Goal: Task Accomplishment & Management: Use online tool/utility

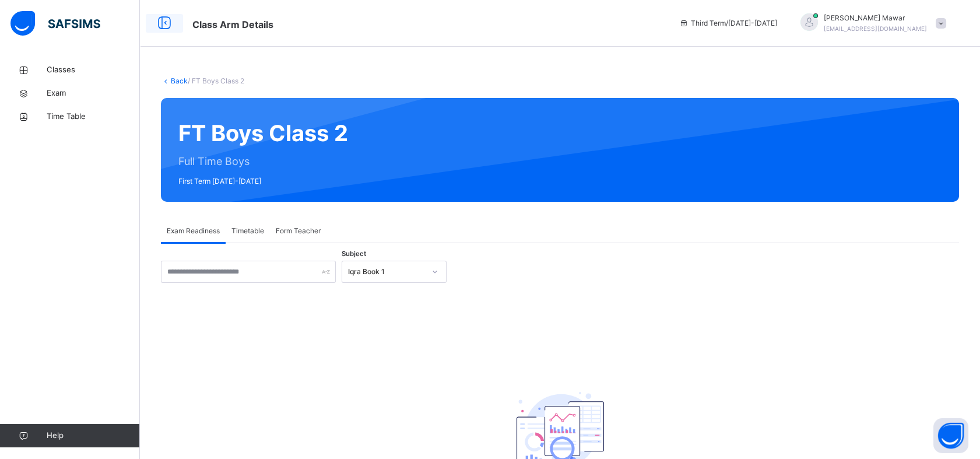
click at [174, 32] on div at bounding box center [164, 23] width 37 height 19
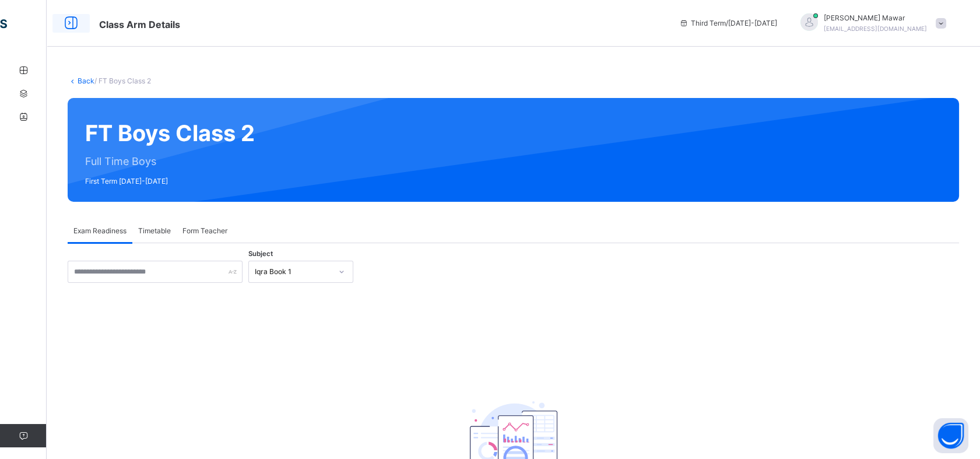
click at [79, 23] on icon at bounding box center [71, 23] width 20 height 21
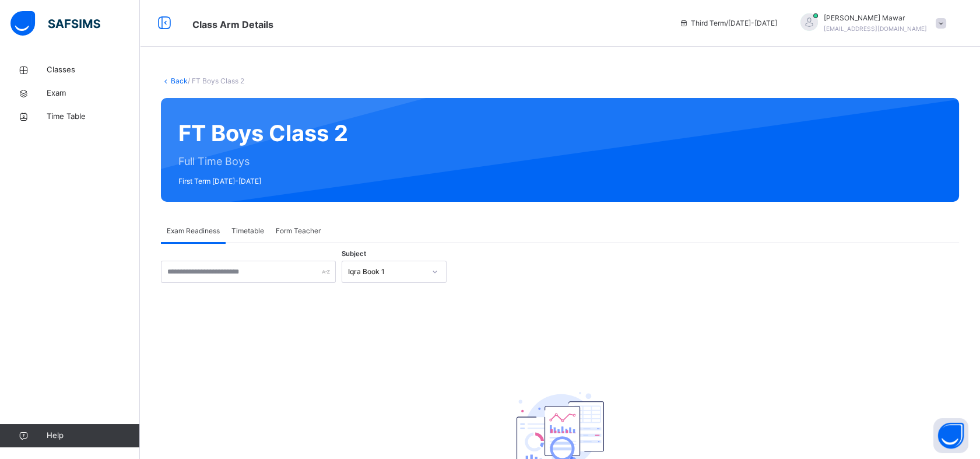
click at [946, 24] on span at bounding box center [941, 23] width 10 height 10
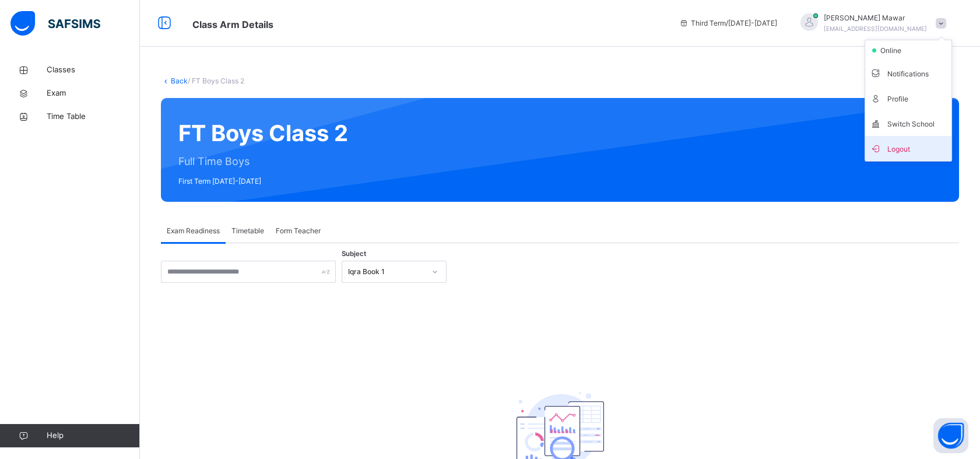
click at [919, 157] on li "Logout" at bounding box center [908, 148] width 86 height 25
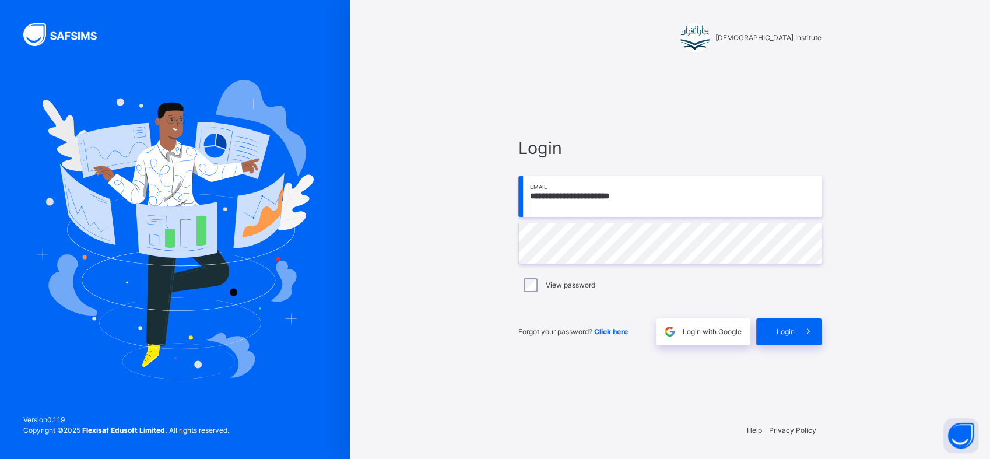
click at [623, 195] on input "**********" at bounding box center [669, 196] width 303 height 41
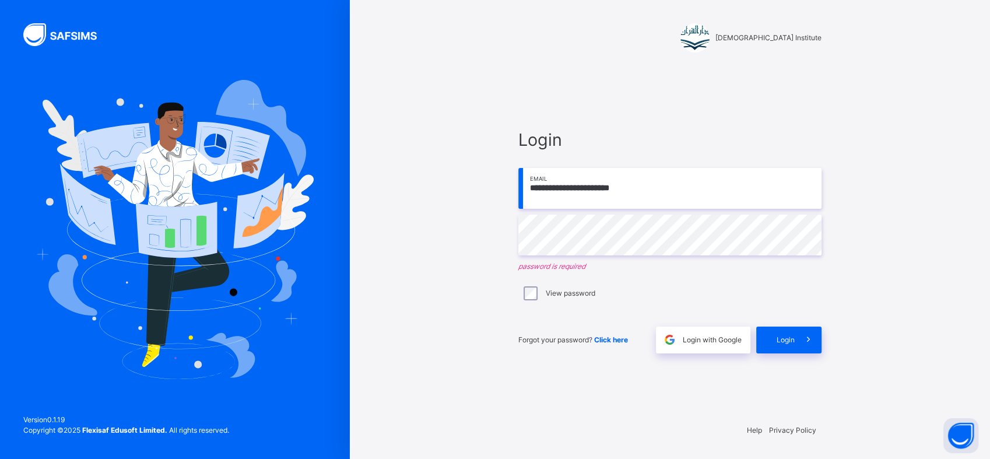
click at [578, 201] on input "**********" at bounding box center [669, 188] width 303 height 41
click at [567, 189] on input "**********" at bounding box center [669, 188] width 303 height 41
click at [682, 183] on input "**********" at bounding box center [669, 188] width 303 height 41
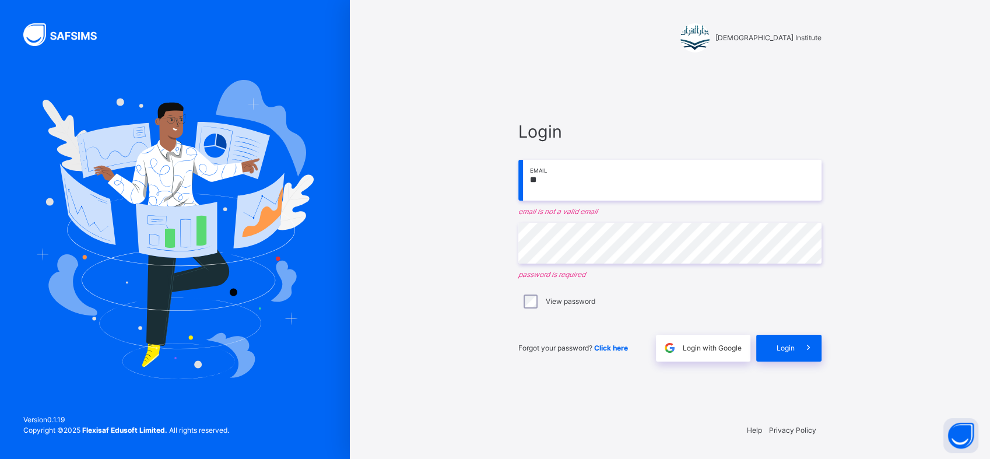
type input "*"
click at [714, 177] on input "email" at bounding box center [669, 180] width 303 height 41
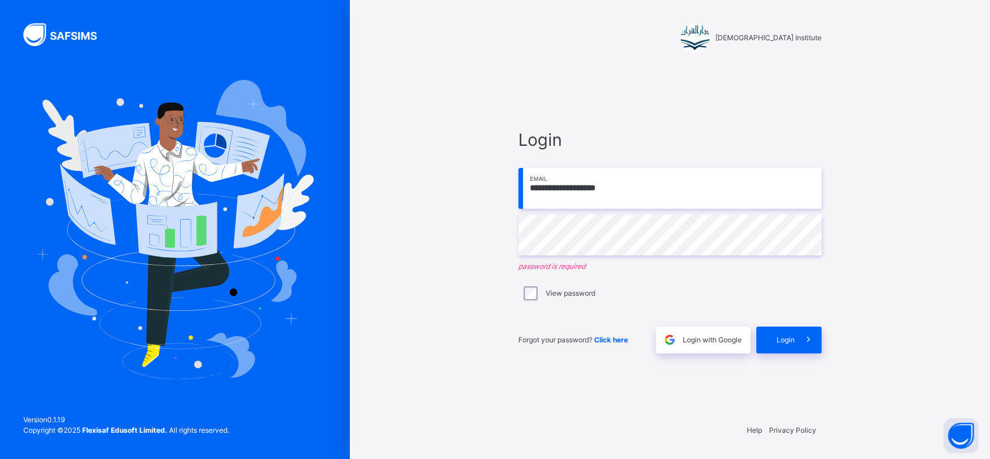
type input "**********"
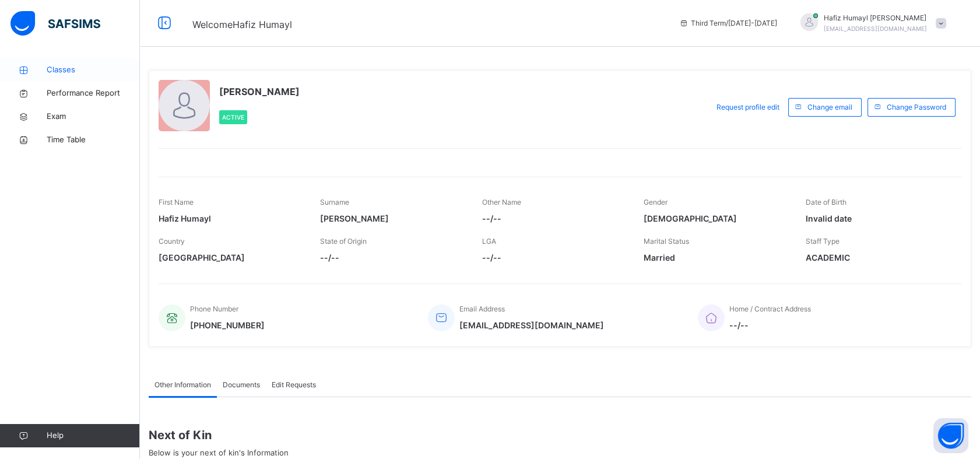
click at [70, 76] on link "Classes" at bounding box center [70, 69] width 140 height 23
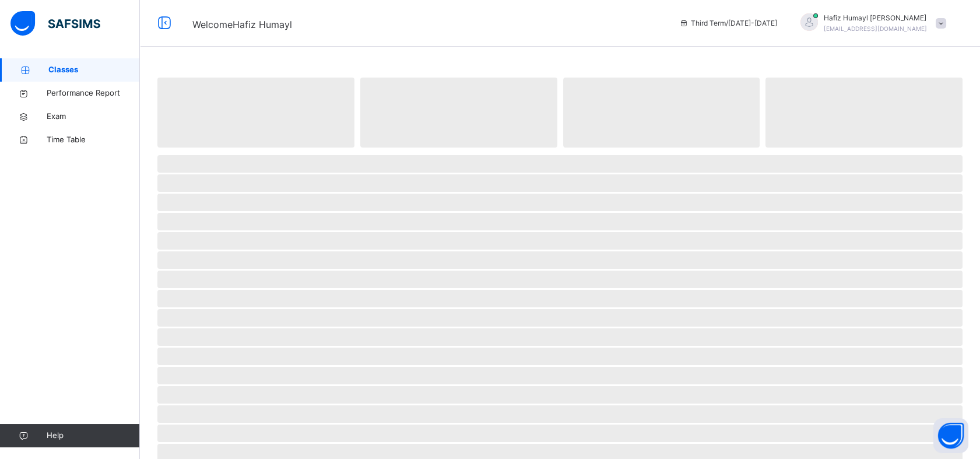
click at [70, 76] on link "Classes" at bounding box center [70, 69] width 140 height 23
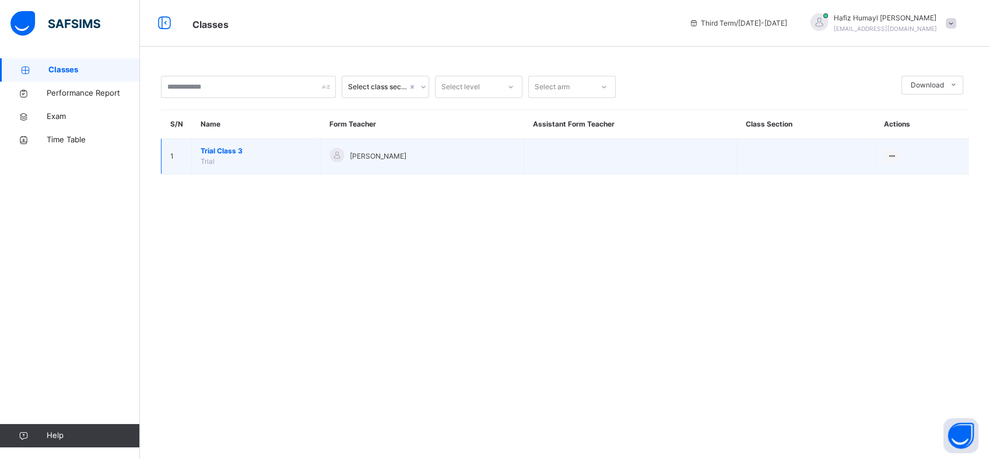
click at [224, 168] on td "Trial Class 3 Trial" at bounding box center [256, 157] width 129 height 36
drag, startPoint x: 224, startPoint y: 168, endPoint x: 230, endPoint y: 149, distance: 20.5
click at [230, 149] on td "Trial Class 3 Trial" at bounding box center [256, 157] width 129 height 36
click at [230, 149] on span "Trial Class 3" at bounding box center [256, 151] width 111 height 10
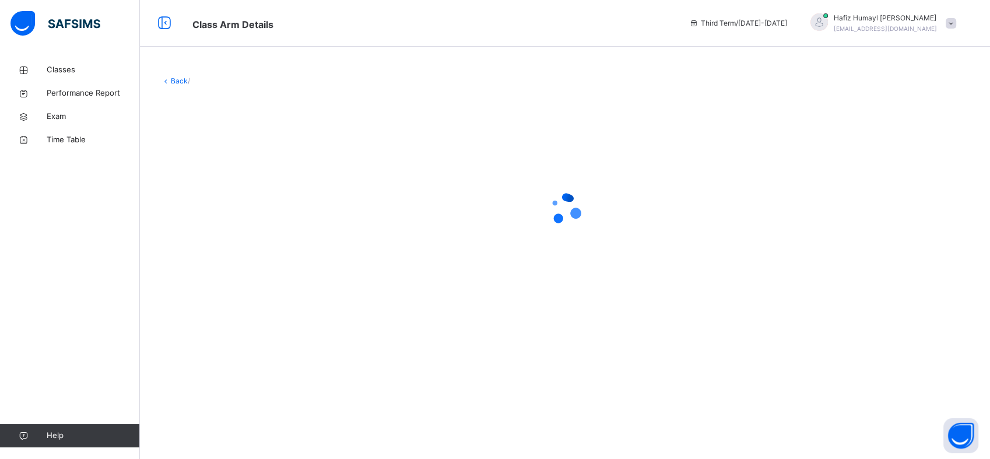
click at [230, 149] on div at bounding box center [565, 209] width 808 height 222
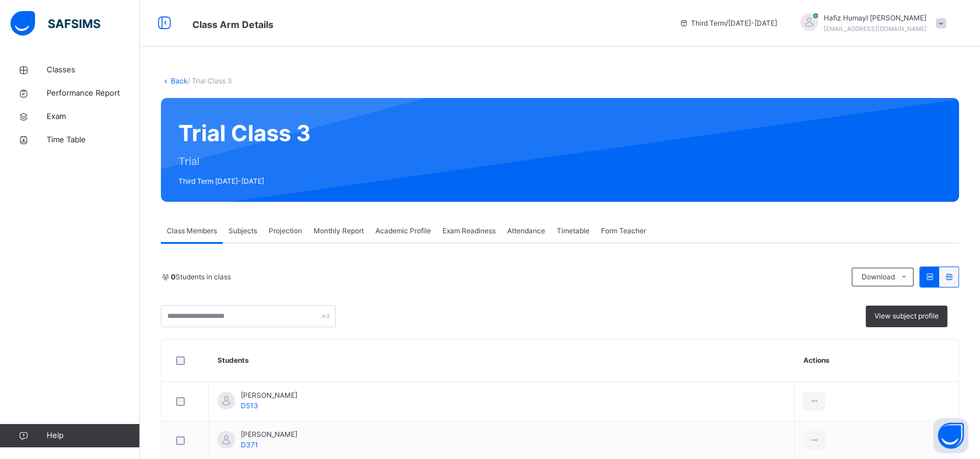
scroll to position [23, 0]
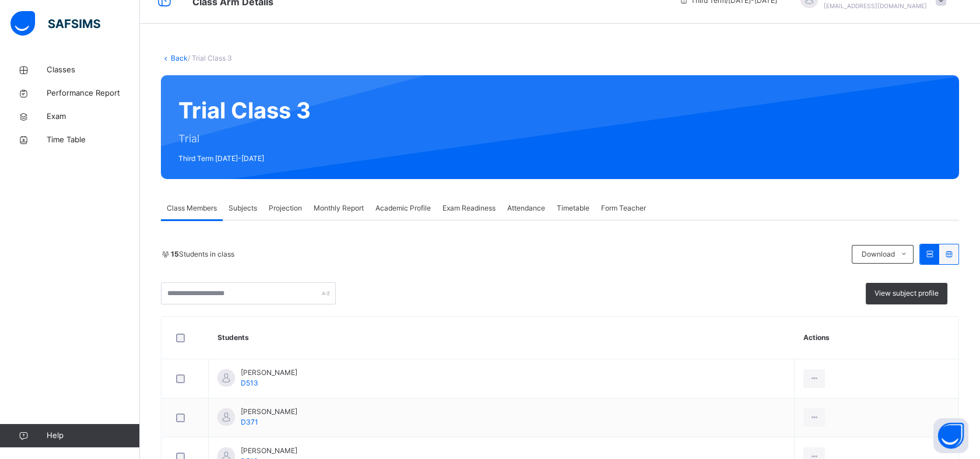
click at [466, 208] on span "Exam Readiness" at bounding box center [468, 208] width 53 height 10
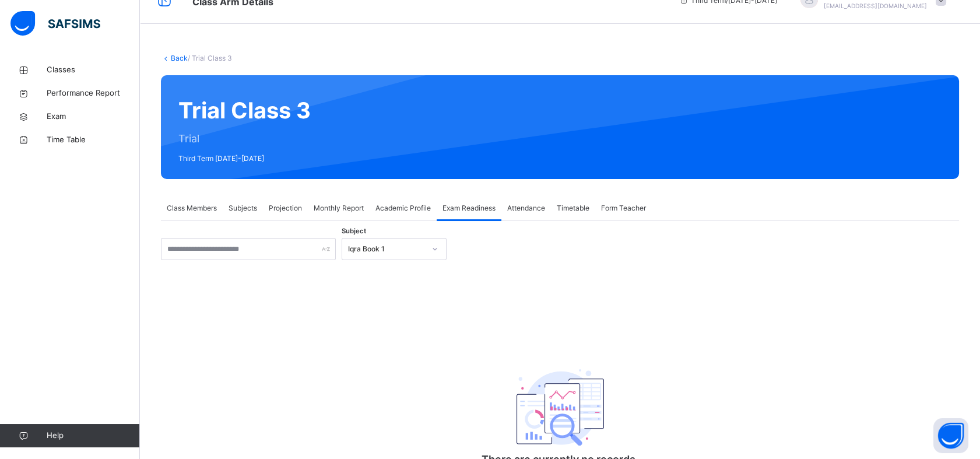
click at [403, 213] on span "Academic Profile" at bounding box center [402, 208] width 55 height 10
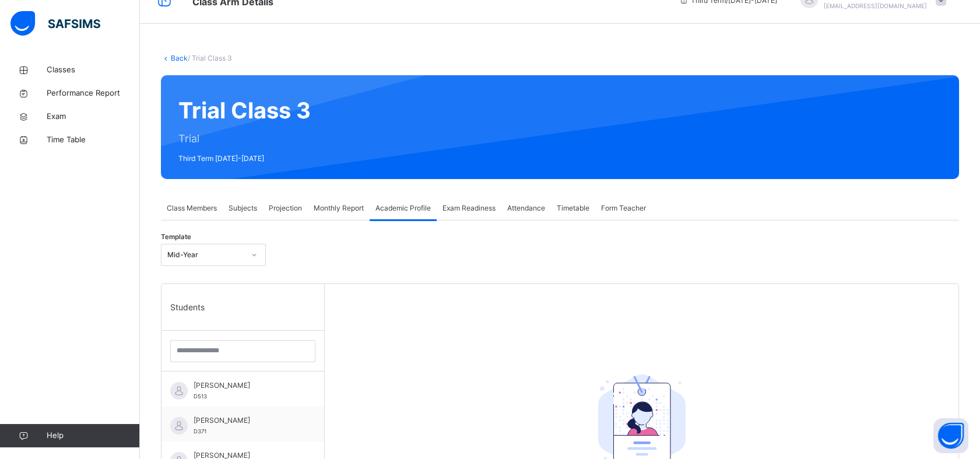
click at [458, 203] on span "Exam Readiness" at bounding box center [468, 208] width 53 height 10
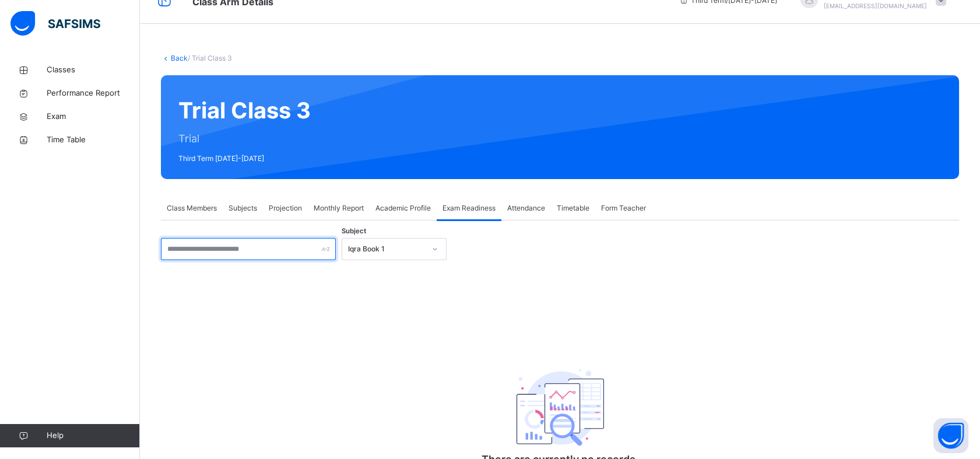
click at [304, 258] on input "text" at bounding box center [248, 249] width 175 height 22
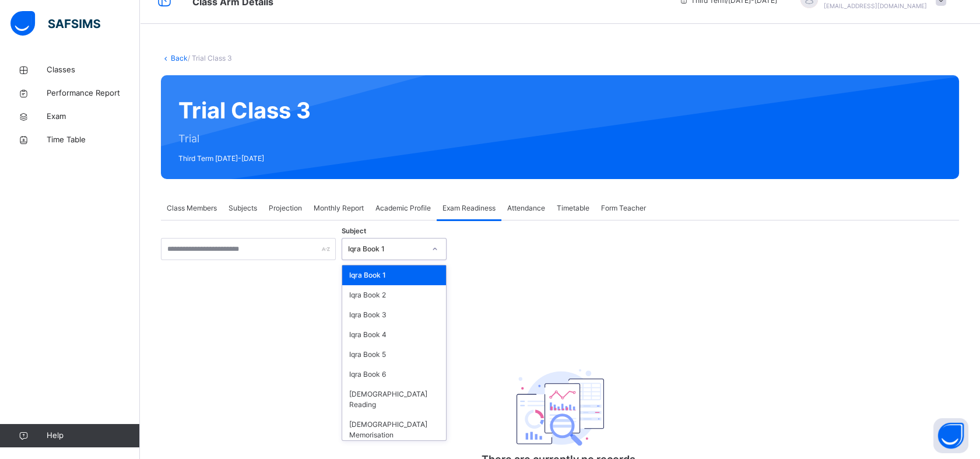
click at [383, 247] on div "Iqra Book 1" at bounding box center [386, 249] width 77 height 10
click at [410, 373] on div "Iqra Book 6" at bounding box center [394, 374] width 104 height 20
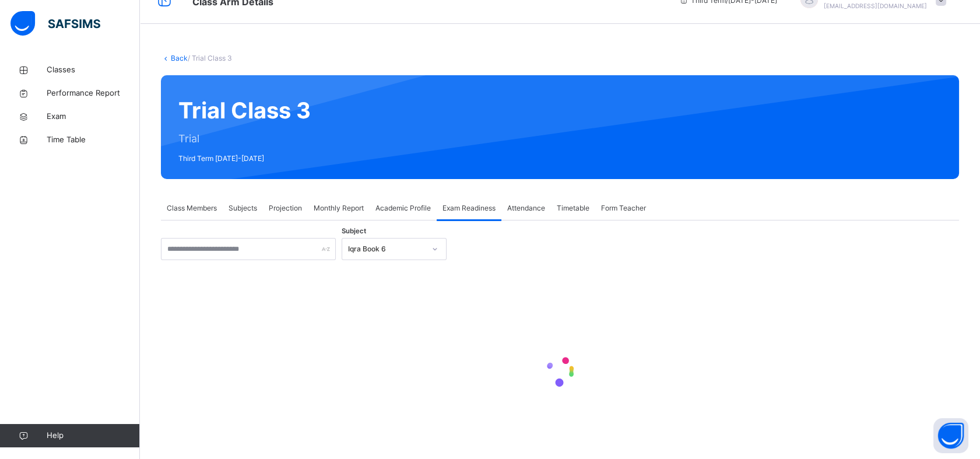
click at [410, 373] on div at bounding box center [560, 370] width 798 height 47
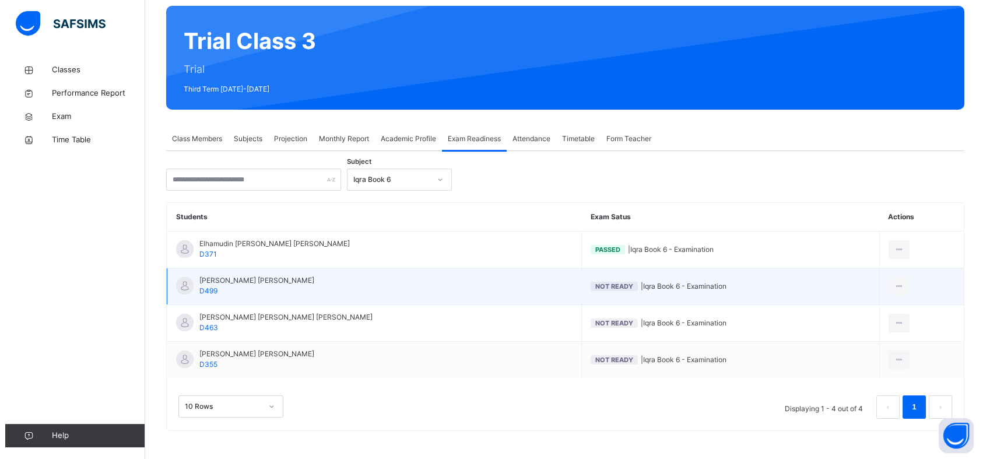
scroll to position [92, 0]
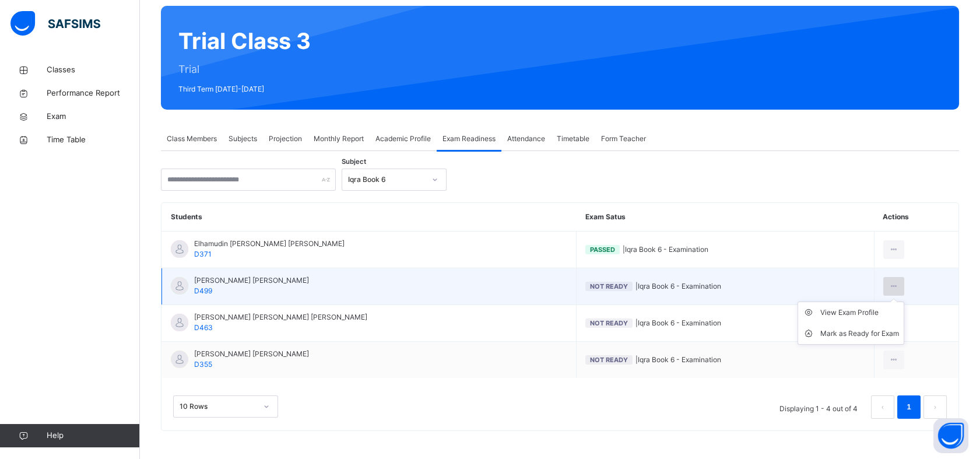
click at [898, 283] on div at bounding box center [894, 286] width 22 height 19
click at [867, 329] on div "Mark as Ready for Exam" at bounding box center [859, 334] width 79 height 12
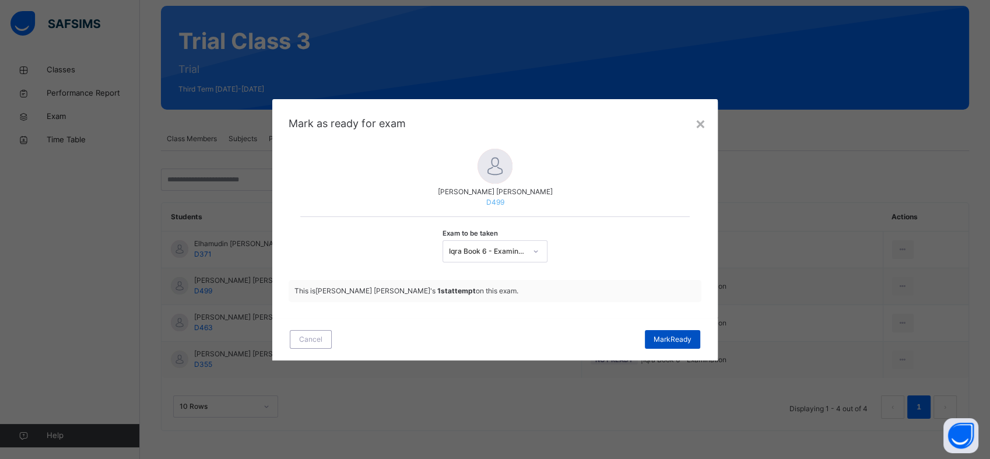
click at [667, 337] on span "[PERSON_NAME]" at bounding box center [673, 339] width 38 height 10
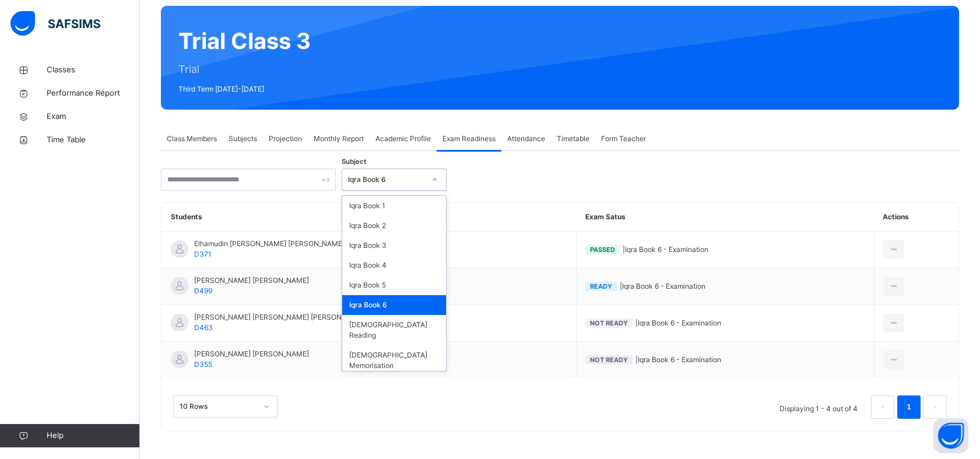
click at [389, 185] on div "Iqra Book 6" at bounding box center [383, 180] width 82 height 18
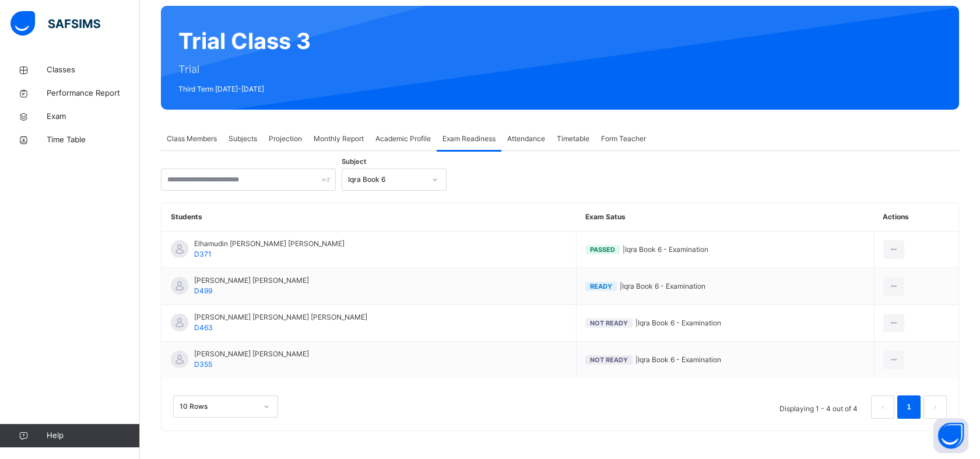
click at [534, 198] on div "Subject Iqra Book 6 Students Exam Satus Actions Elhamudin [PERSON_NAME] [PERSON…" at bounding box center [560, 299] width 798 height 262
click at [921, 409] on li "1" at bounding box center [908, 406] width 23 height 23
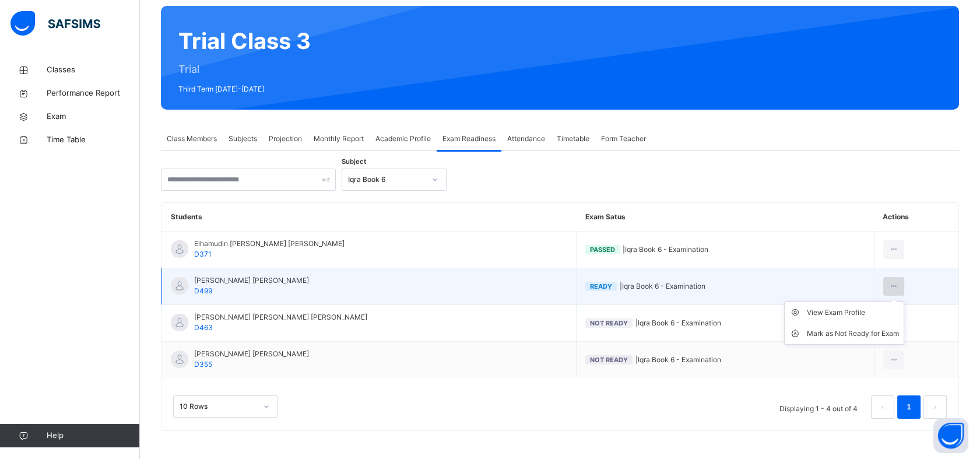
click at [897, 286] on div at bounding box center [894, 286] width 22 height 19
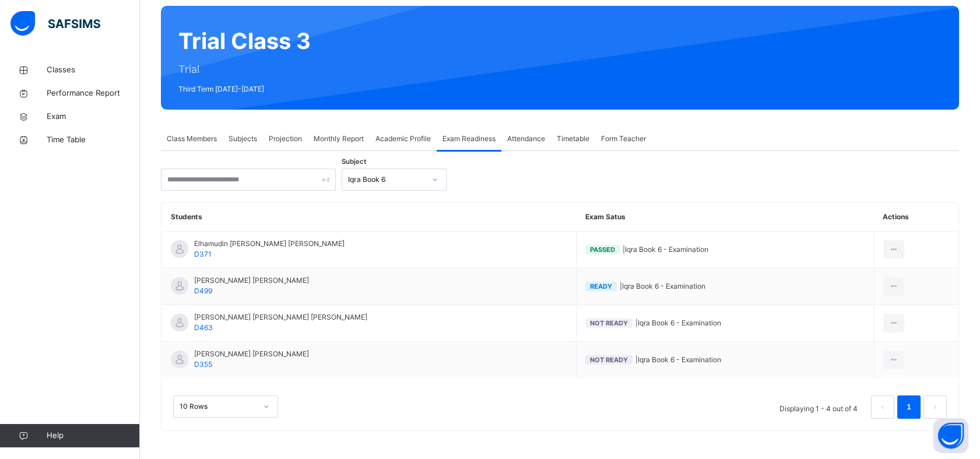
click at [554, 424] on div "10 Rows Displaying 1 - 4 out of 4 1" at bounding box center [559, 404] width 797 height 52
click at [378, 181] on div "Iqra Book 6" at bounding box center [386, 179] width 77 height 10
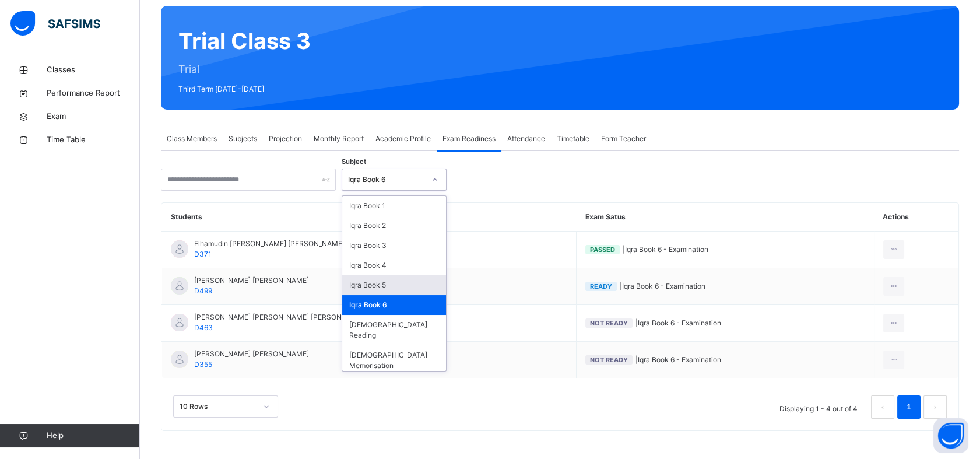
click at [395, 293] on div "Iqra Book 5" at bounding box center [394, 285] width 104 height 20
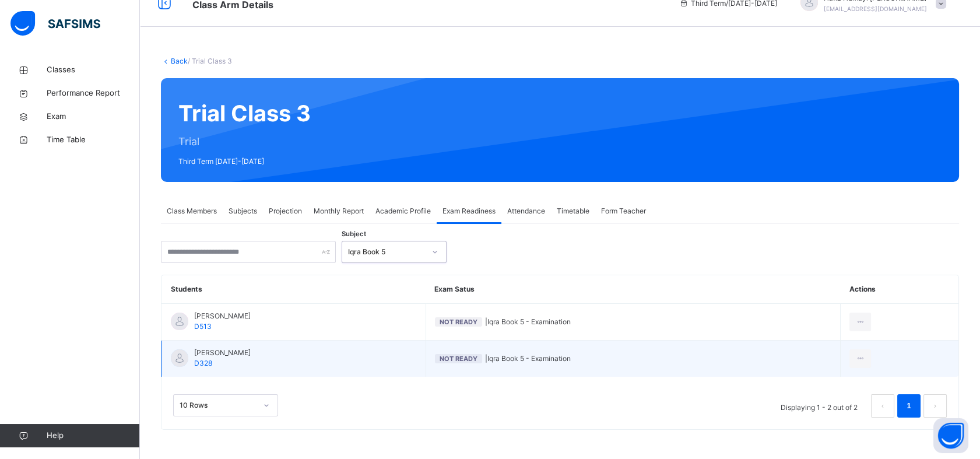
scroll to position [19, 0]
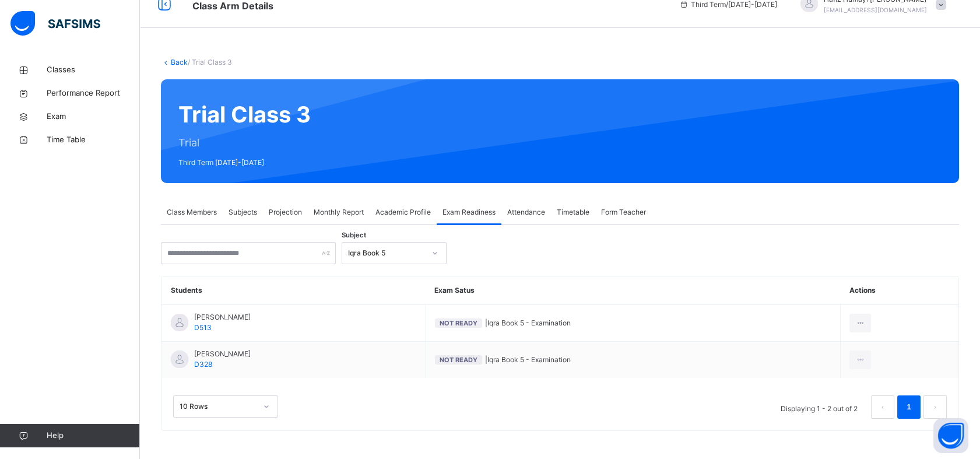
click at [206, 221] on div "Class Members" at bounding box center [192, 212] width 62 height 23
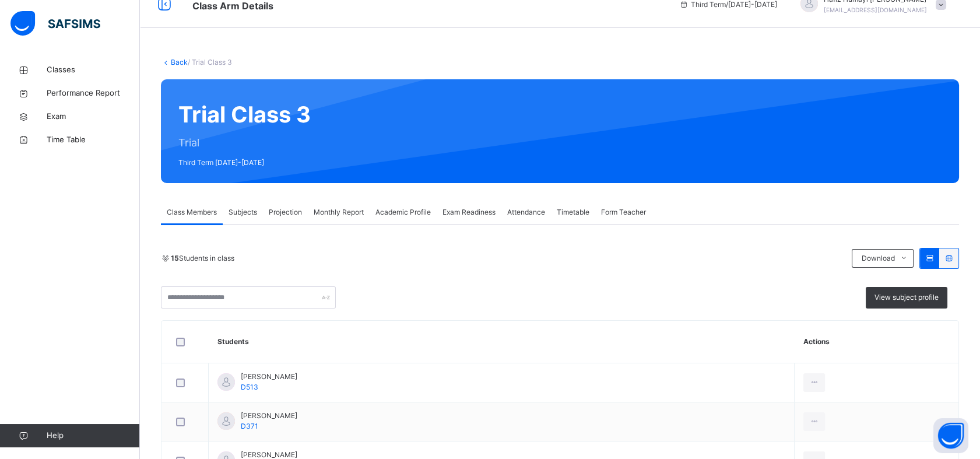
click at [206, 221] on div "Class Members" at bounding box center [192, 212] width 62 height 23
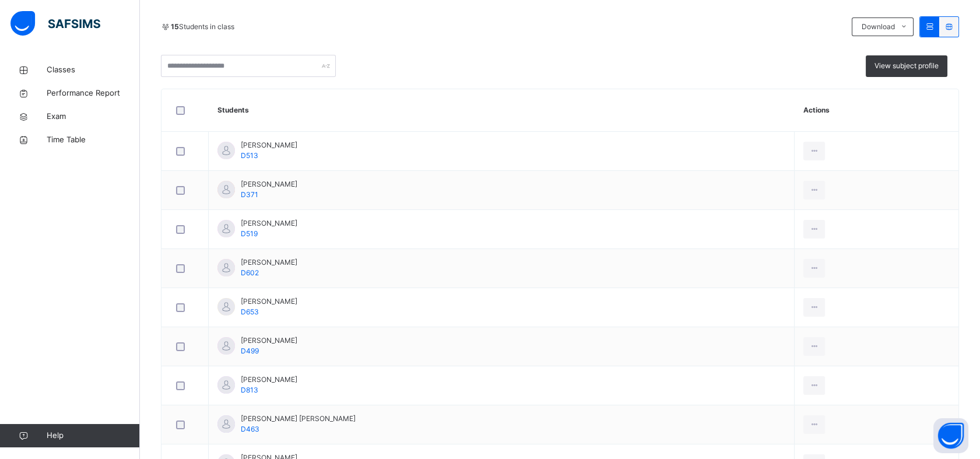
scroll to position [262, 0]
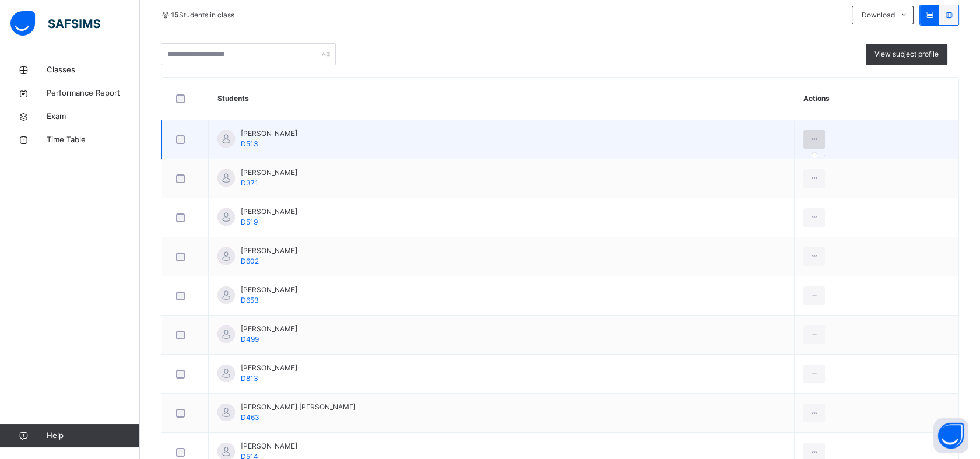
click at [825, 131] on div at bounding box center [814, 139] width 22 height 19
click at [819, 143] on icon at bounding box center [814, 139] width 10 height 10
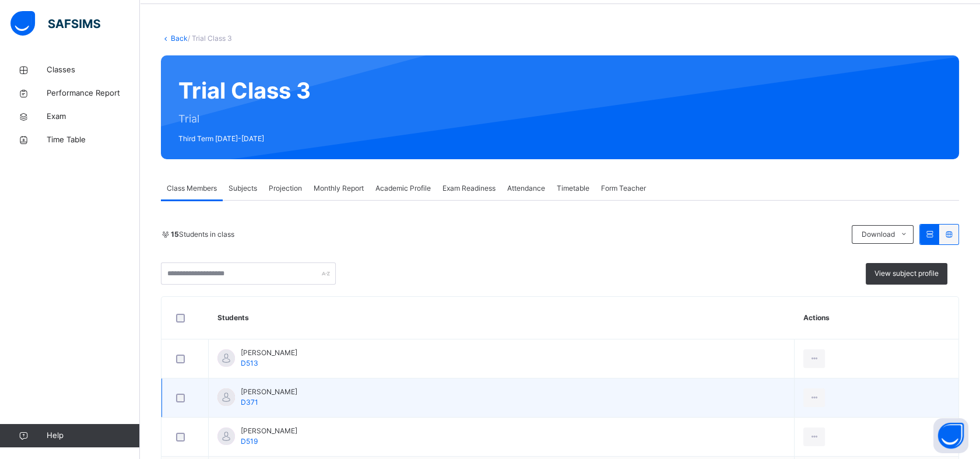
scroll to position [0, 0]
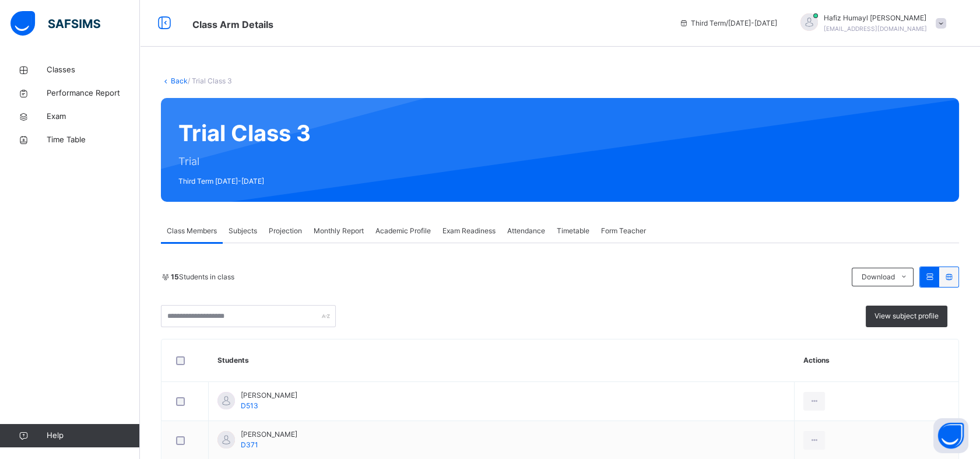
click at [406, 229] on span "Academic Profile" at bounding box center [402, 231] width 55 height 10
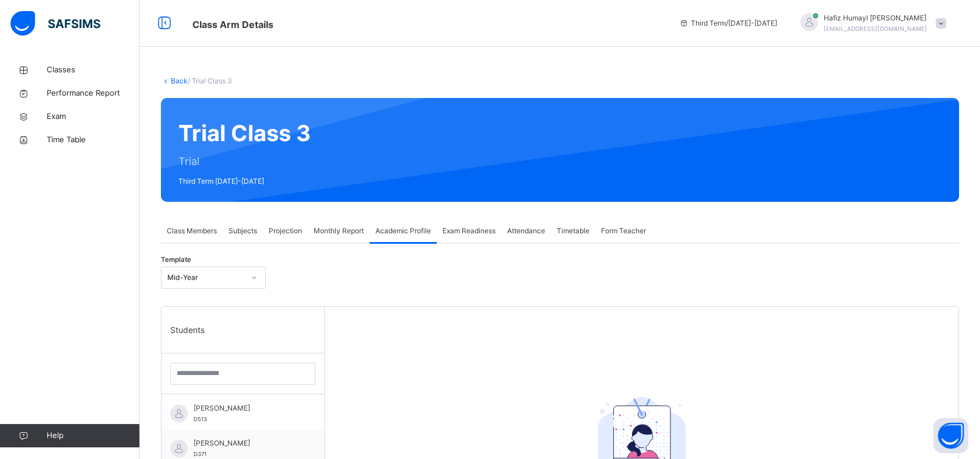
click at [528, 230] on span "Attendance" at bounding box center [526, 231] width 38 height 10
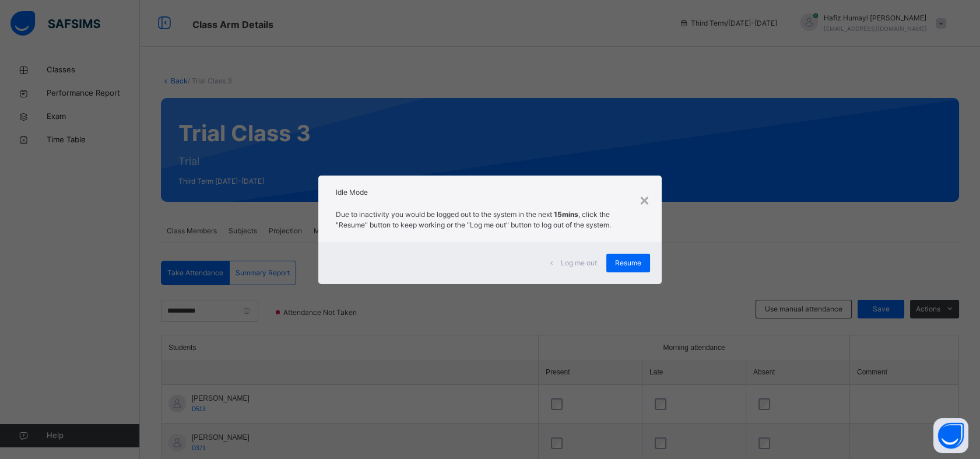
click at [528, 230] on div "Due to inactivity you would be logged out to the system in the next 15mins , cl…" at bounding box center [489, 222] width 343 height 38
click at [631, 264] on span "Resume" at bounding box center [628, 263] width 26 height 10
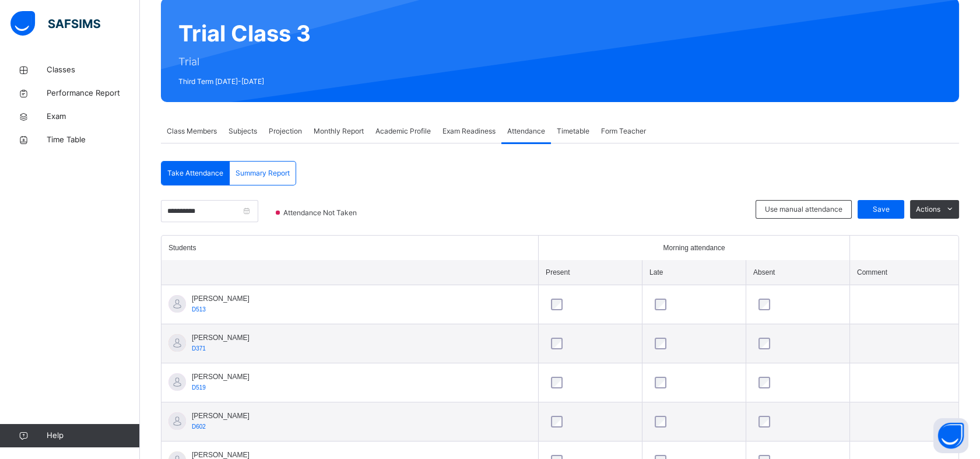
scroll to position [217, 0]
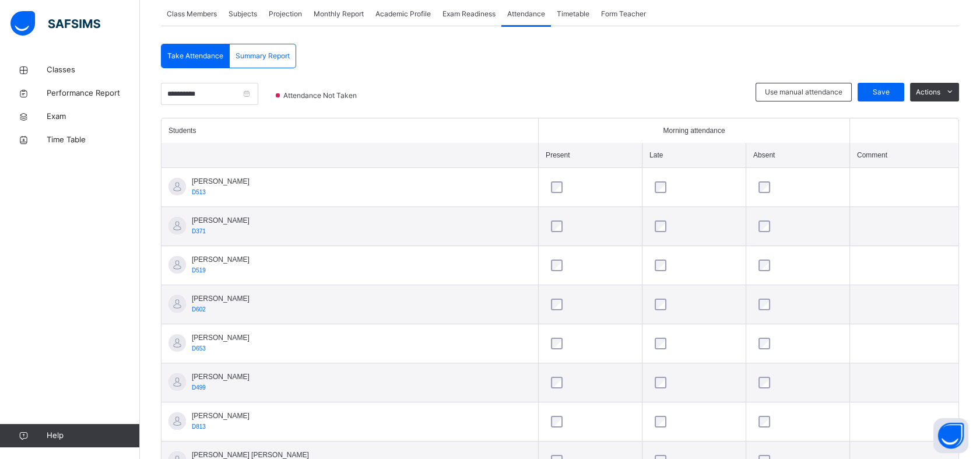
click at [462, 14] on span "Exam Readiness" at bounding box center [468, 14] width 53 height 10
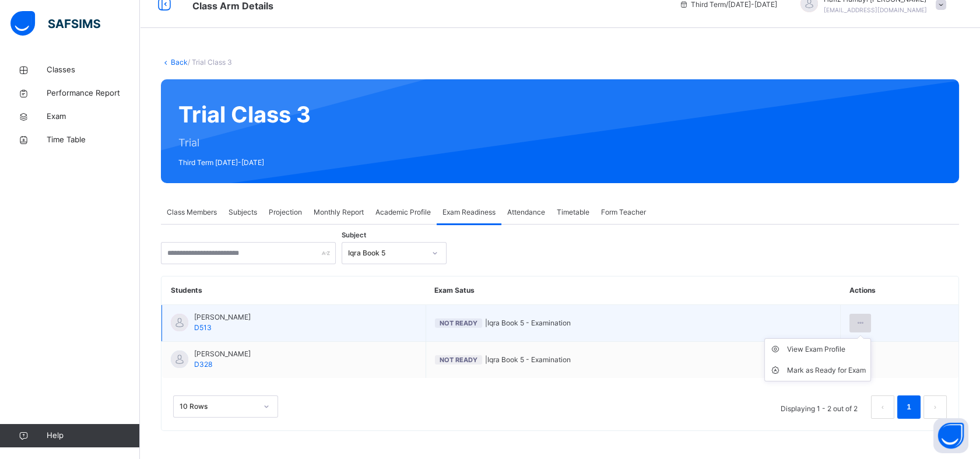
click at [865, 323] on icon at bounding box center [860, 323] width 10 height 10
click at [841, 378] on li "Mark as Ready for Exam" at bounding box center [818, 370] width 106 height 21
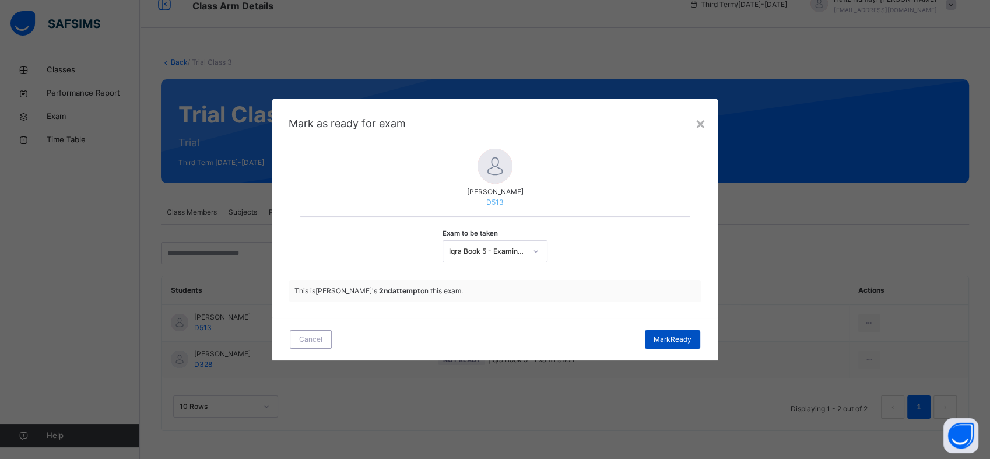
click at [684, 340] on span "[PERSON_NAME]" at bounding box center [673, 339] width 38 height 10
click at [667, 349] on div "Cancel [PERSON_NAME]" at bounding box center [494, 339] width 445 height 42
click at [672, 345] on div "[PERSON_NAME]" at bounding box center [672, 339] width 55 height 19
click at [684, 331] on div "[PERSON_NAME]" at bounding box center [672, 339] width 55 height 19
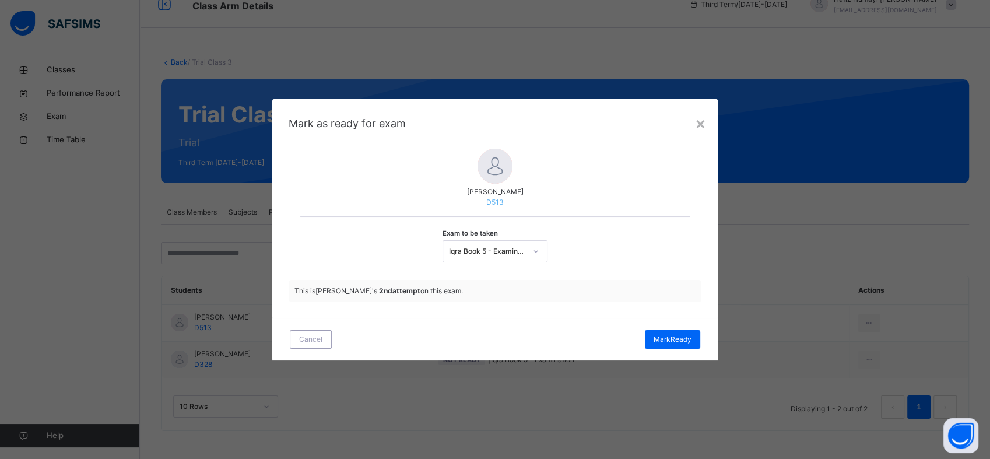
click at [691, 112] on div "Mark as ready for exam [PERSON_NAME] D513 Exam to be taken Iqra Book 5 - Examin…" at bounding box center [494, 208] width 445 height 219
click at [695, 114] on div "×" at bounding box center [700, 123] width 11 height 24
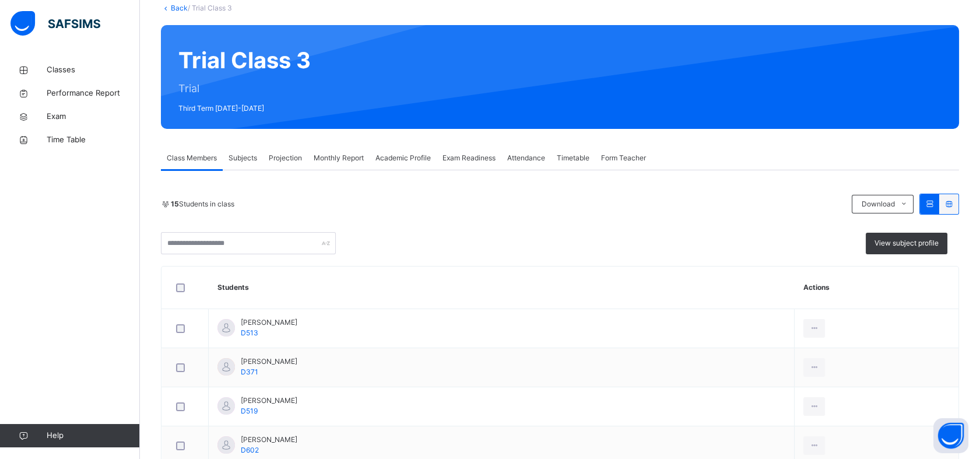
scroll to position [78, 0]
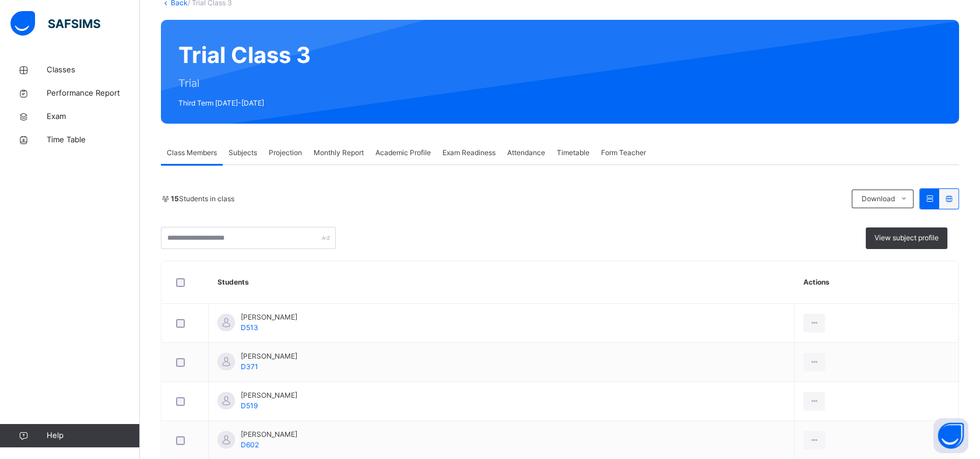
click at [482, 154] on span "Exam Readiness" at bounding box center [468, 152] width 53 height 10
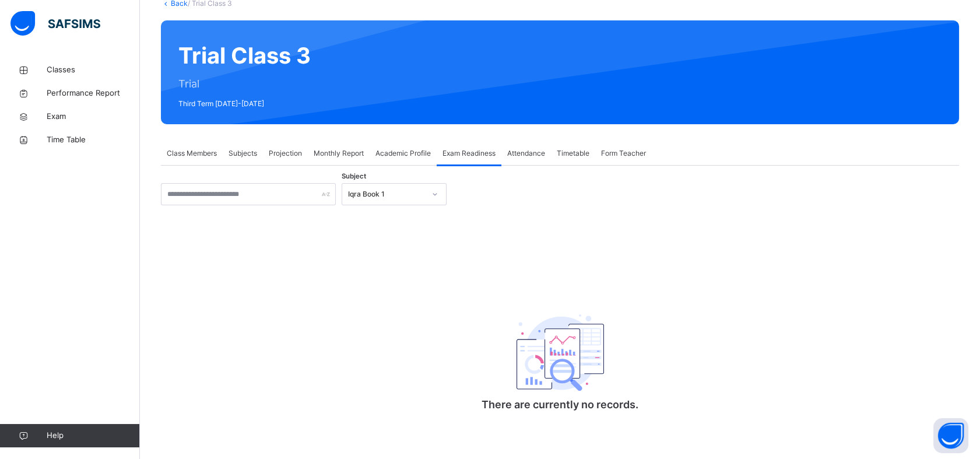
click at [392, 194] on div "Iqra Book 1" at bounding box center [386, 194] width 77 height 10
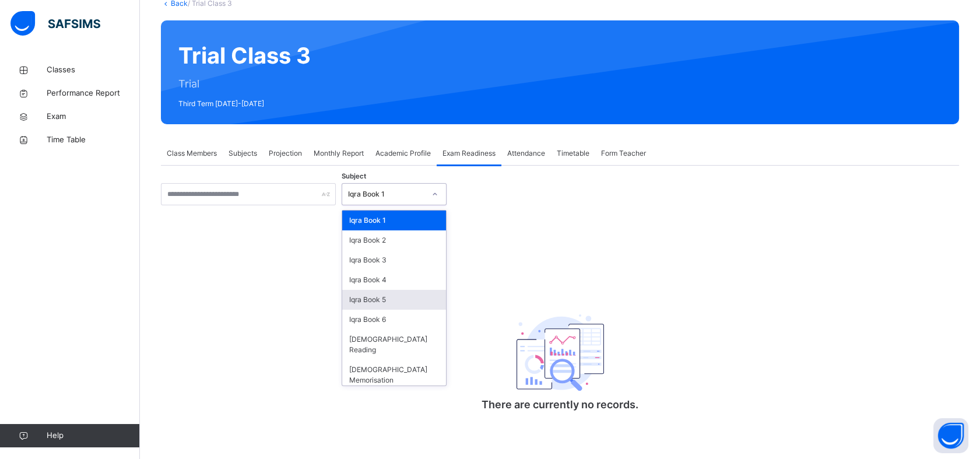
click at [422, 304] on div "Iqra Book 5" at bounding box center [394, 300] width 104 height 20
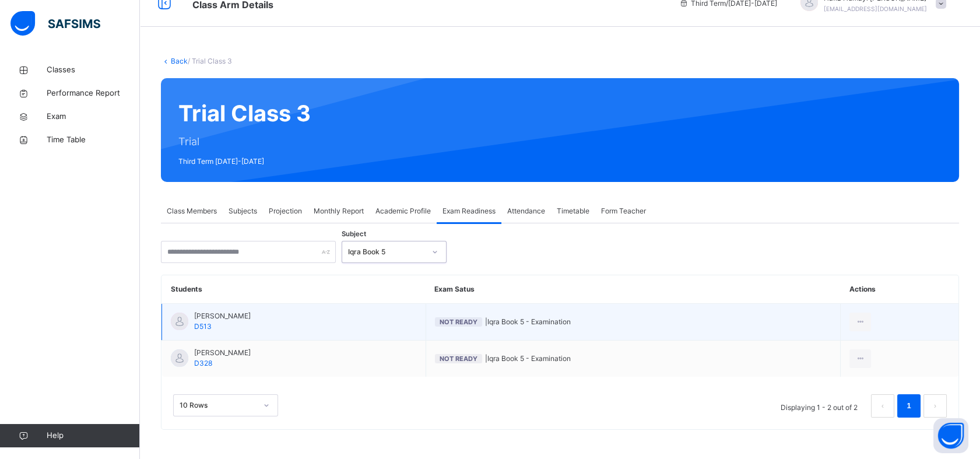
scroll to position [19, 0]
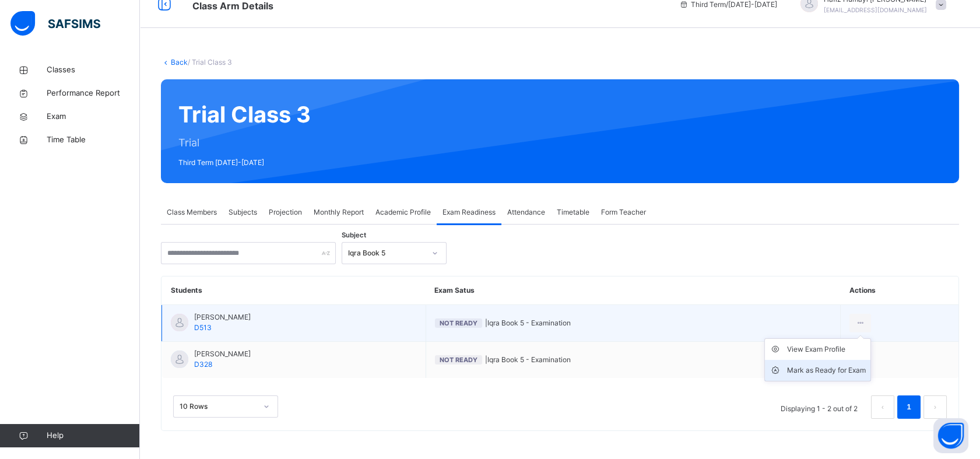
click at [856, 367] on div "Mark as Ready for Exam" at bounding box center [826, 370] width 79 height 12
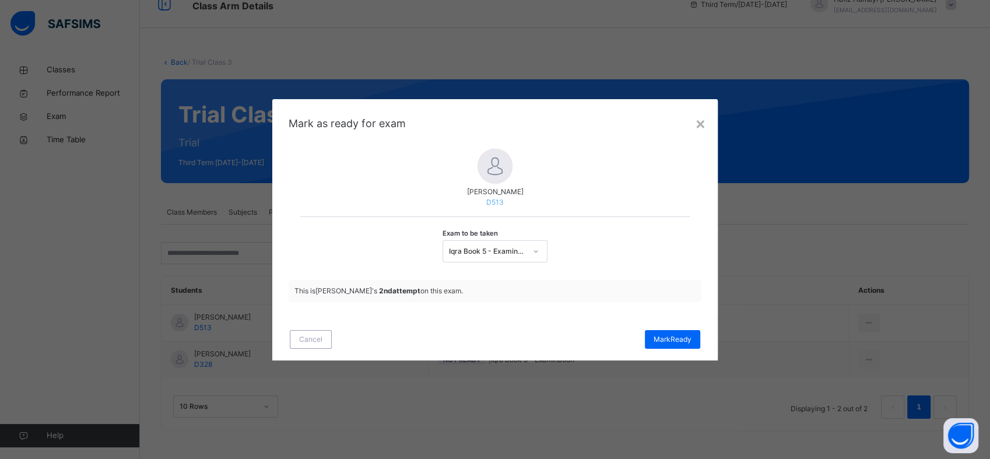
click at [675, 326] on div "Cancel [PERSON_NAME]" at bounding box center [494, 339] width 445 height 42
click at [675, 336] on span "[PERSON_NAME]" at bounding box center [673, 339] width 38 height 10
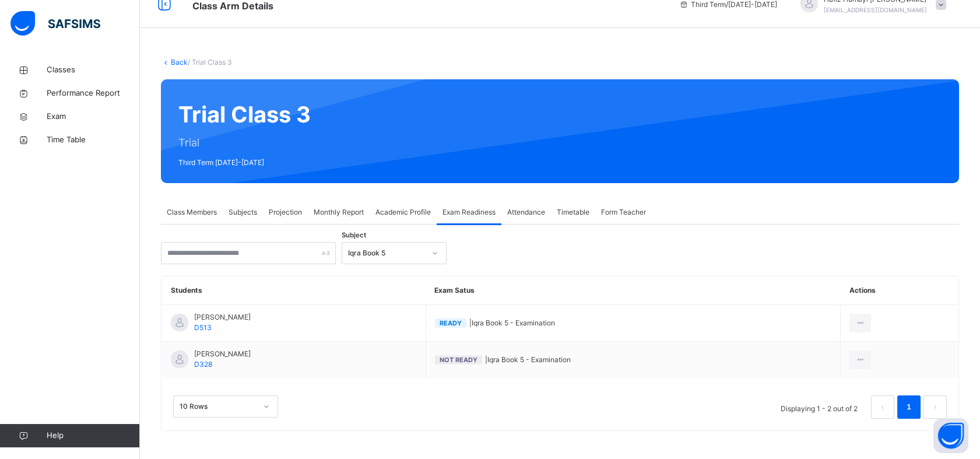
click at [253, 210] on span "Subjects" at bounding box center [243, 212] width 29 height 10
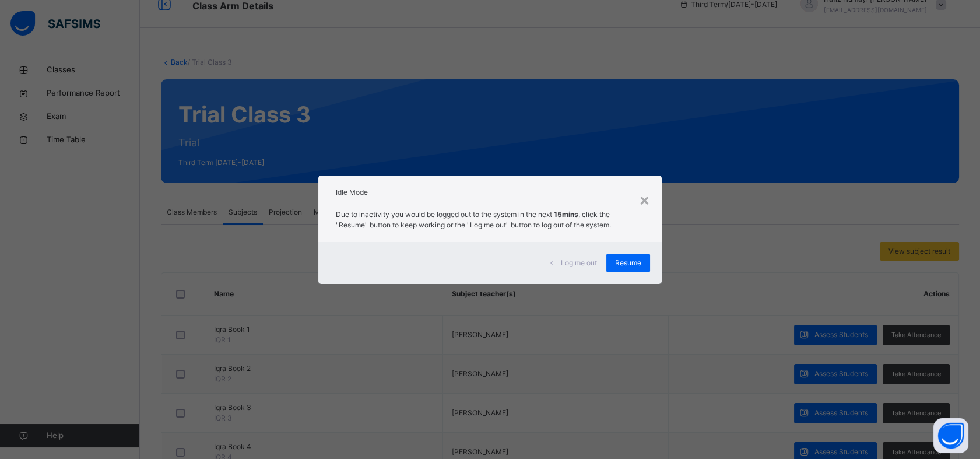
click at [626, 272] on div "Log me out Resume" at bounding box center [489, 263] width 343 height 42
click at [637, 258] on span "Resume" at bounding box center [628, 263] width 26 height 10
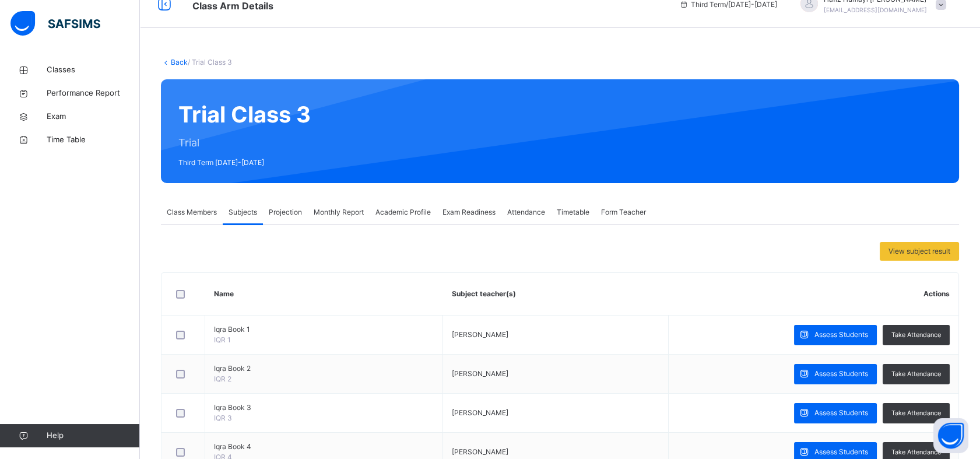
click at [541, 211] on span "Attendance" at bounding box center [526, 212] width 38 height 10
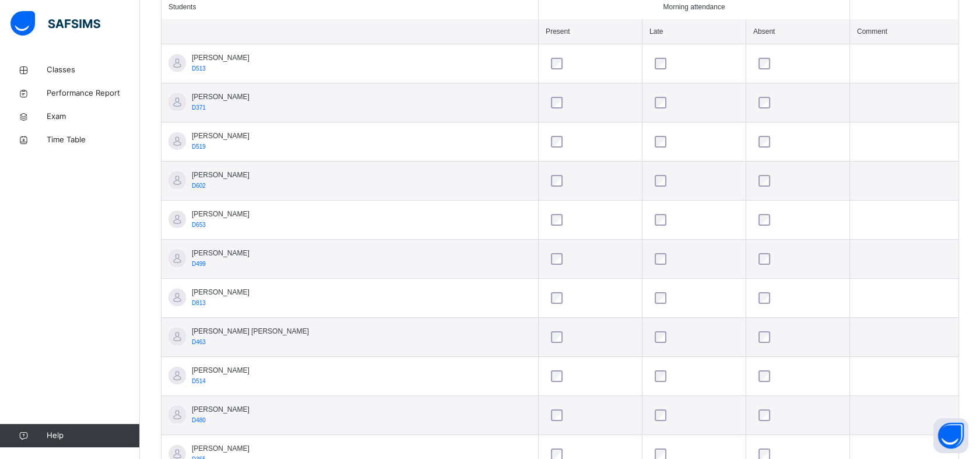
scroll to position [347, 0]
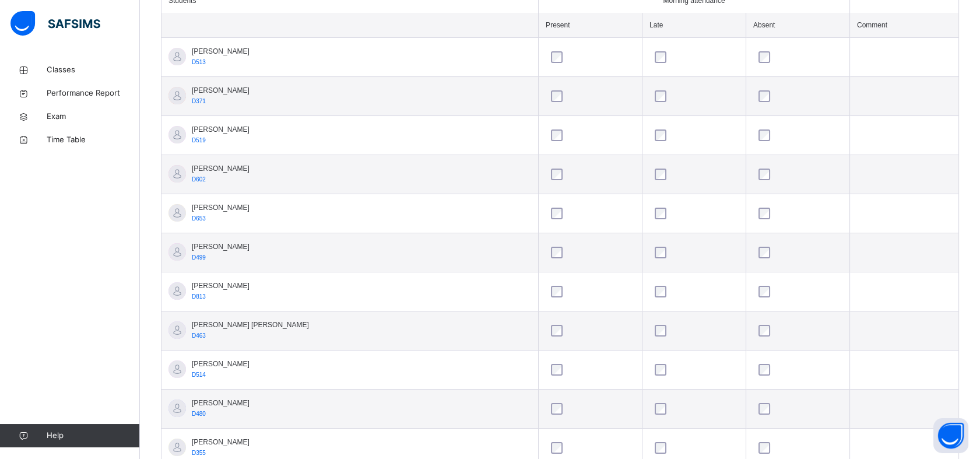
click at [677, 291] on div at bounding box center [693, 292] width 83 height 12
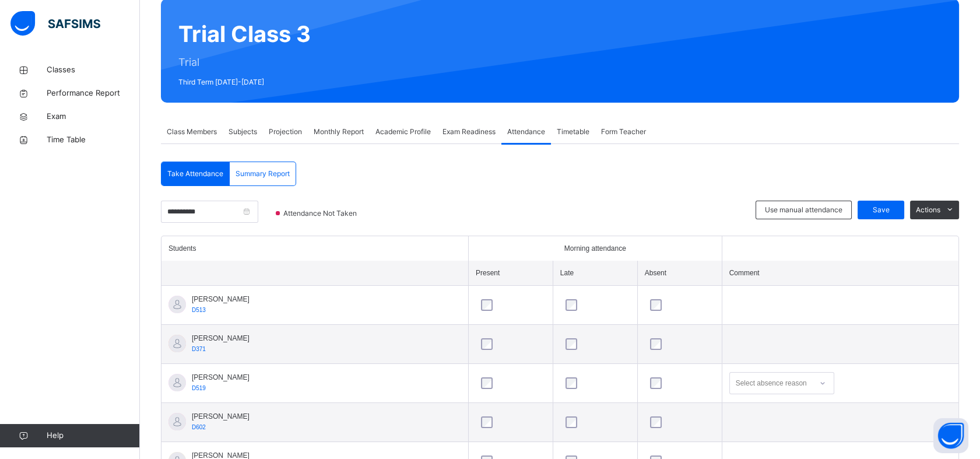
scroll to position [101, 0]
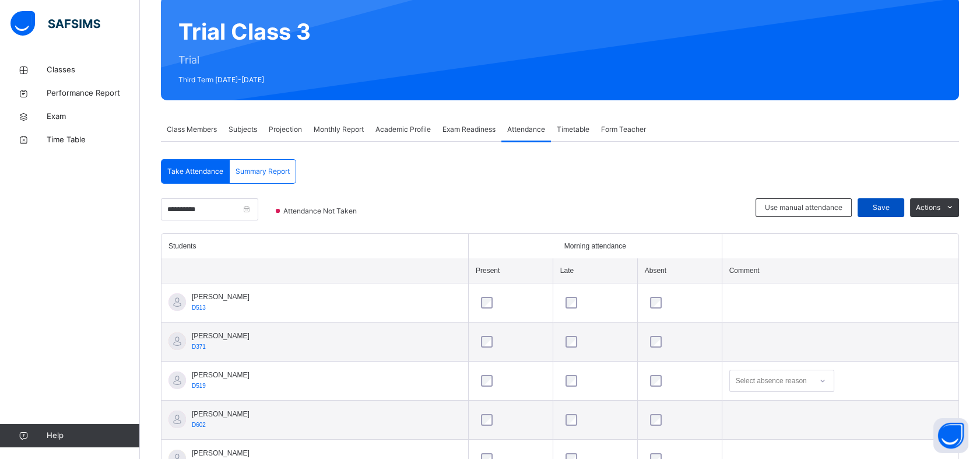
click at [895, 205] on span "Save" at bounding box center [880, 207] width 29 height 10
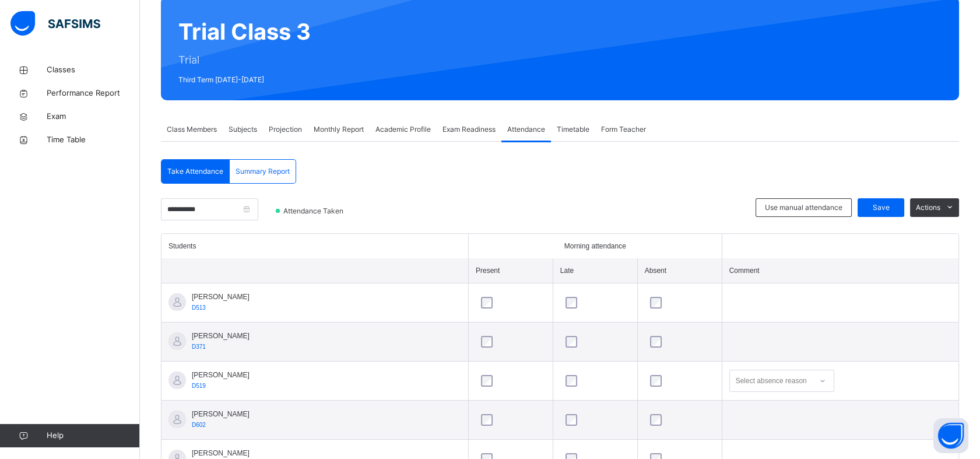
click at [346, 124] on span "Monthly Report" at bounding box center [339, 129] width 50 height 10
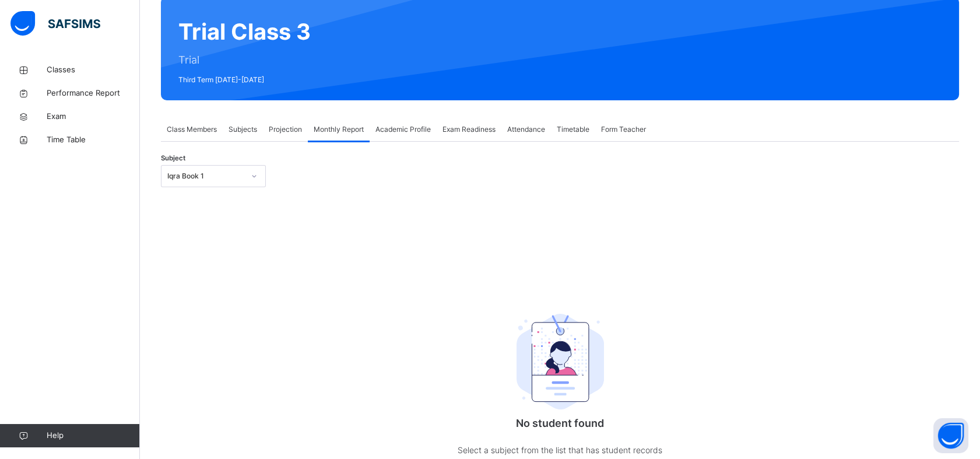
click at [255, 128] on span "Subjects" at bounding box center [243, 129] width 29 height 10
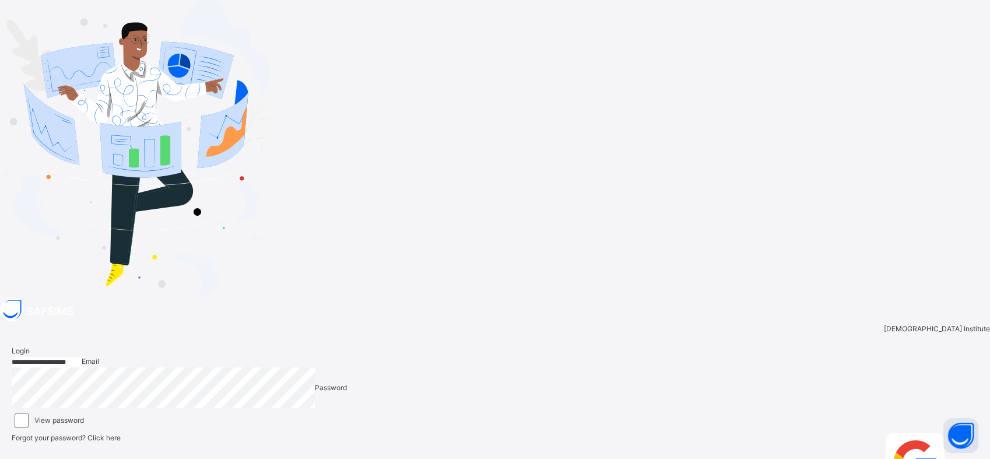
click at [968, 433] on icon at bounding box center [973, 437] width 10 height 9
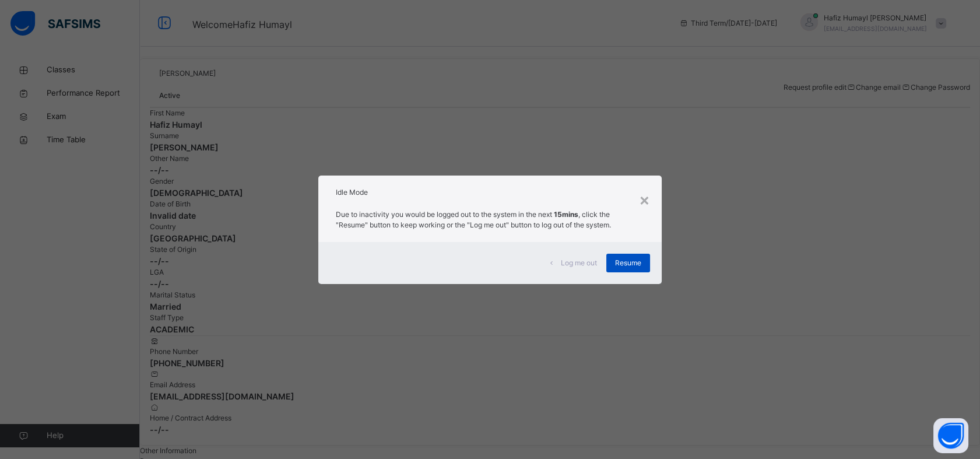
click at [644, 254] on div "Resume" at bounding box center [628, 263] width 44 height 19
click at [638, 260] on span "Resume" at bounding box center [628, 263] width 26 height 10
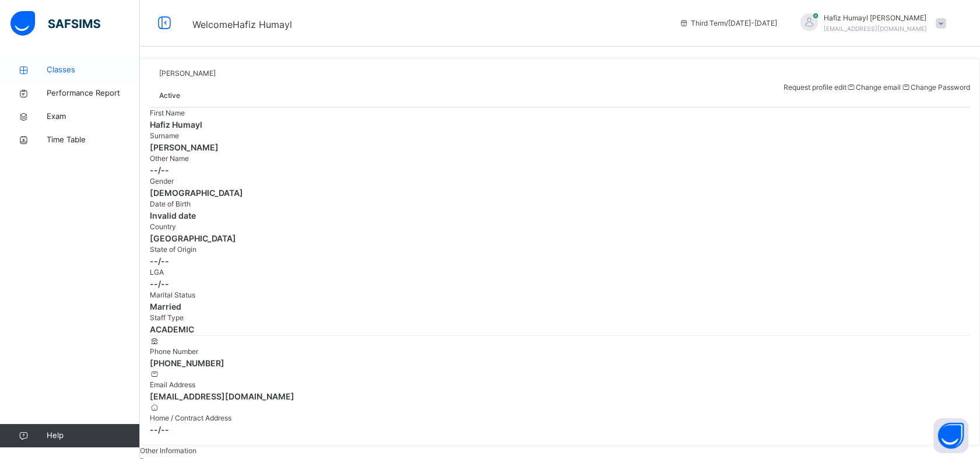
click at [65, 72] on span "Classes" at bounding box center [93, 70] width 93 height 12
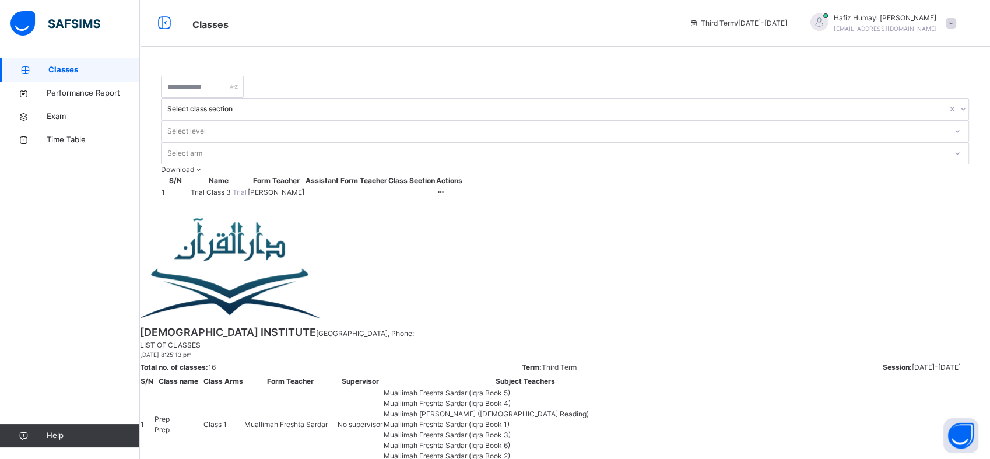
click at [222, 187] on td "Trial Class 3 Trial" at bounding box center [218, 193] width 57 height 12
click at [304, 187] on span "[PERSON_NAME]" at bounding box center [276, 192] width 57 height 10
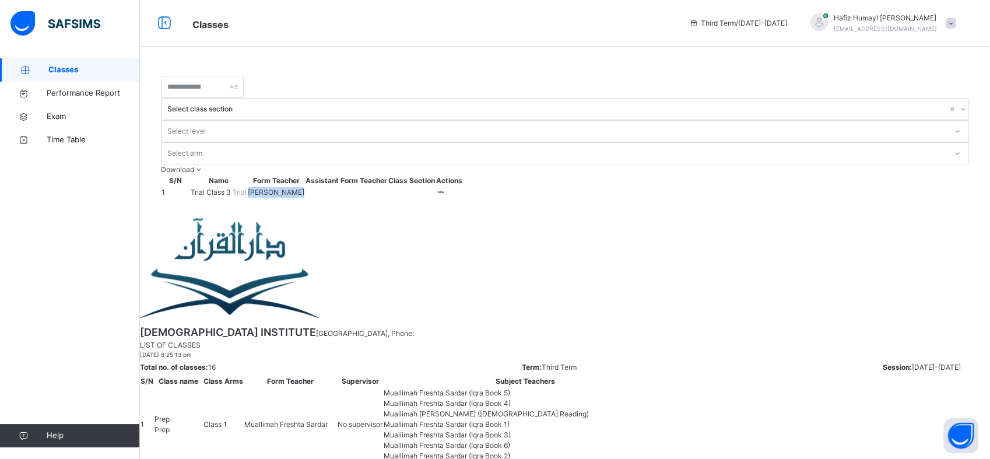
click at [304, 187] on span "[PERSON_NAME]" at bounding box center [276, 192] width 57 height 10
click at [215, 188] on span "Trial Class 3" at bounding box center [212, 192] width 42 height 9
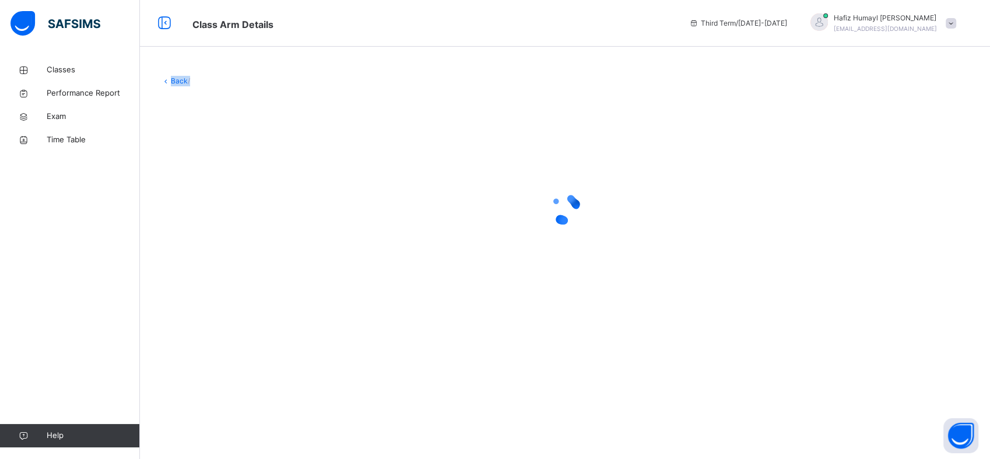
click at [215, 146] on div at bounding box center [565, 209] width 808 height 222
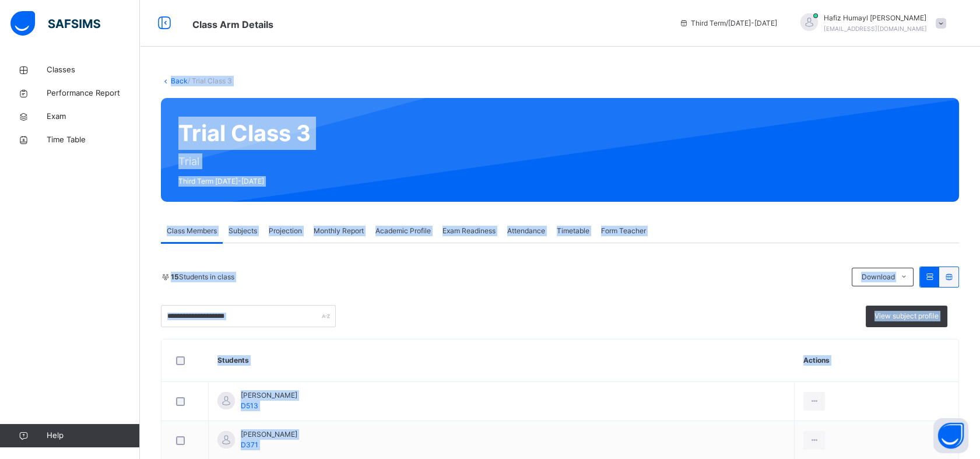
drag, startPoint x: 215, startPoint y: 146, endPoint x: 270, endPoint y: 229, distance: 99.6
click at [270, 229] on span "Projection" at bounding box center [285, 231] width 33 height 10
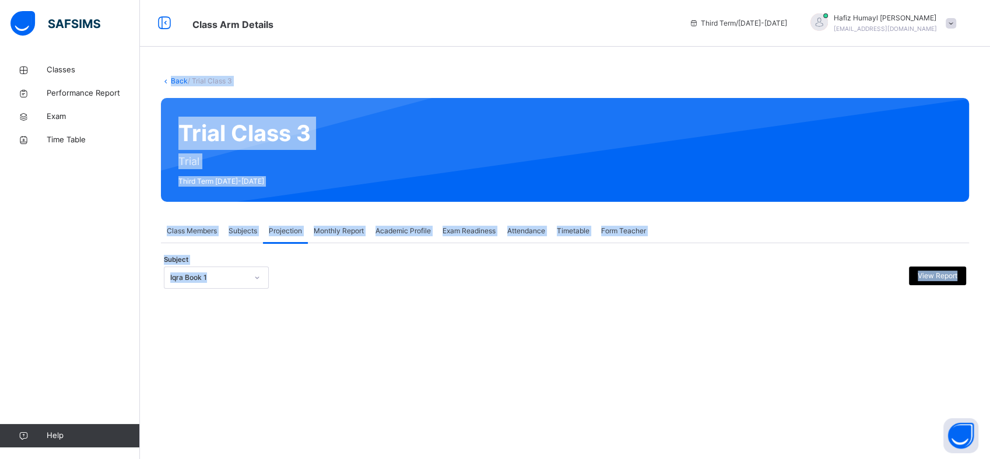
click at [270, 229] on span "Projection" at bounding box center [285, 231] width 33 height 10
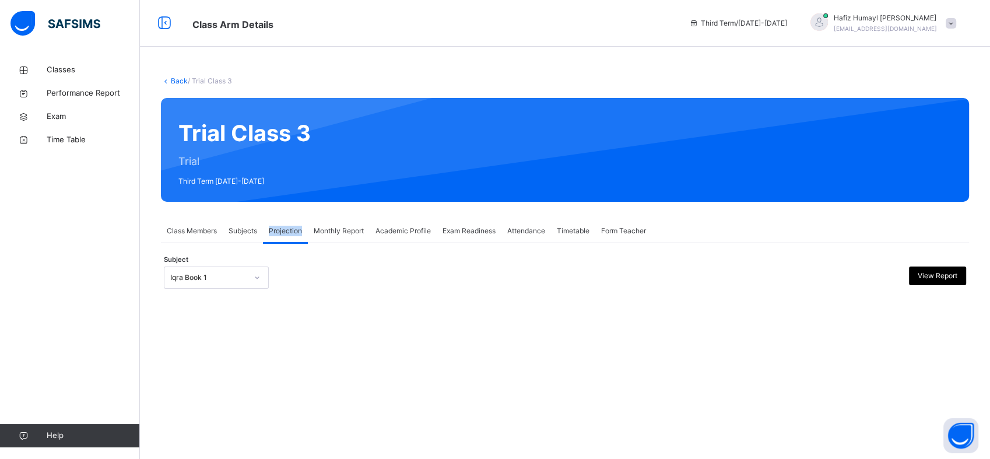
click at [270, 229] on span "Projection" at bounding box center [285, 231] width 33 height 10
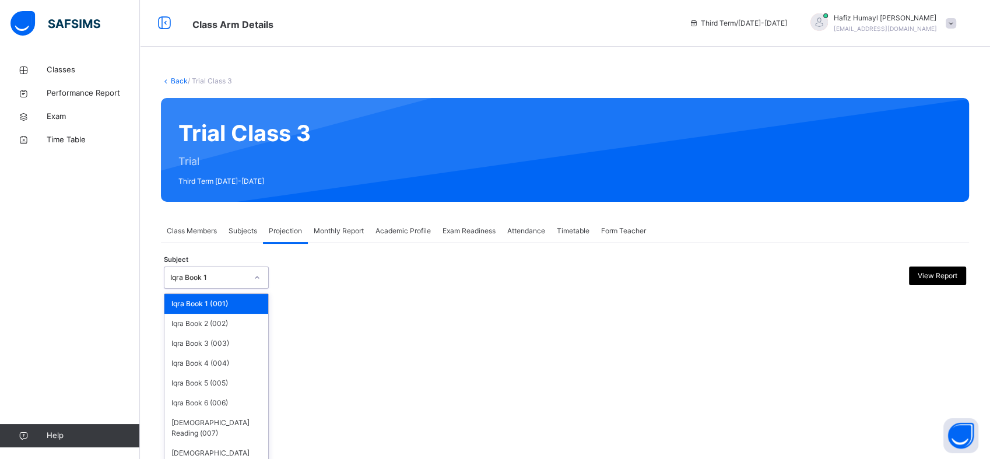
drag, startPoint x: 270, startPoint y: 229, endPoint x: 217, endPoint y: 280, distance: 73.8
click at [217, 280] on div "Iqra Book 1" at bounding box center [208, 277] width 77 height 10
click at [230, 388] on div "Iqra Book 5 (005)" at bounding box center [216, 383] width 104 height 20
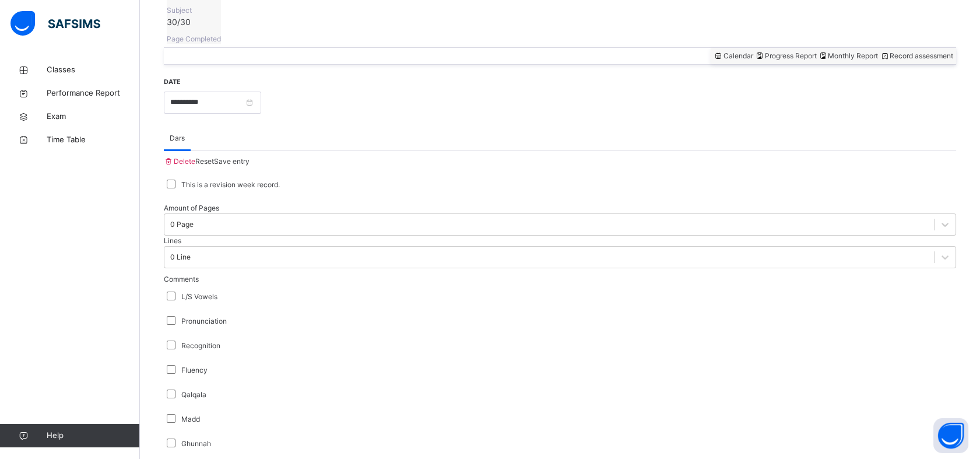
scroll to position [435, 0]
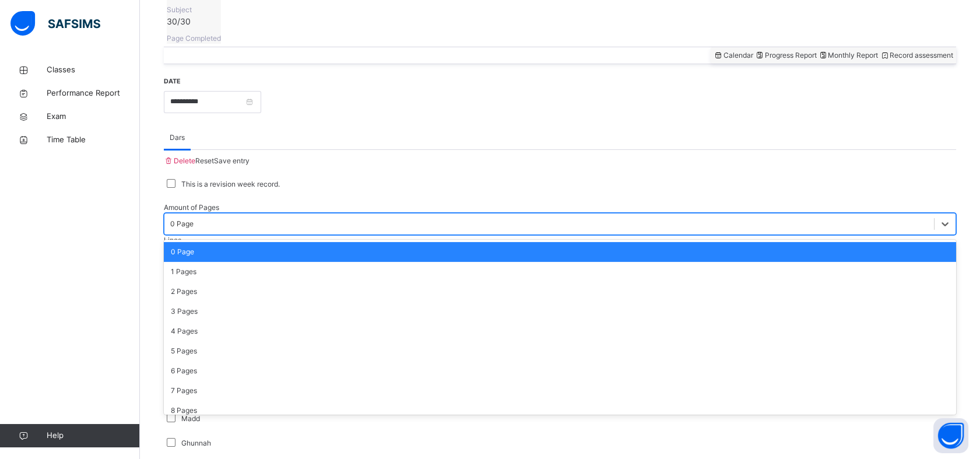
click at [199, 215] on div "0 Page" at bounding box center [549, 224] width 770 height 18
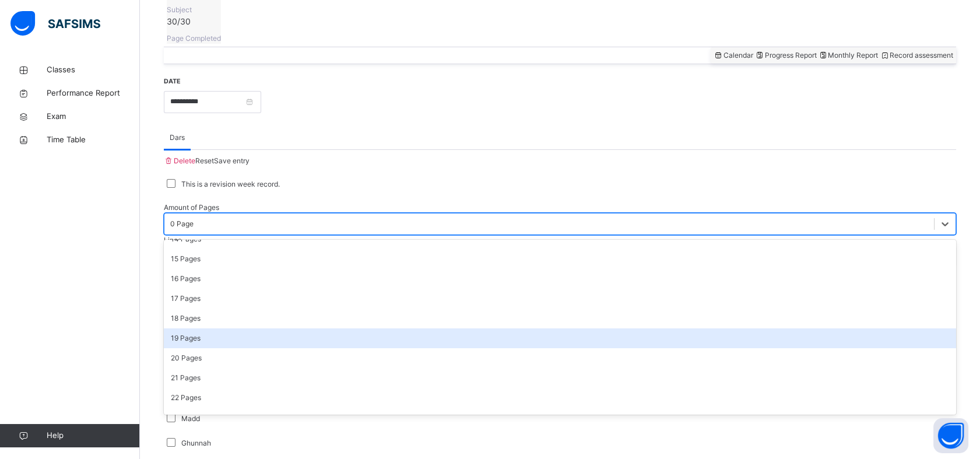
scroll to position [439, 0]
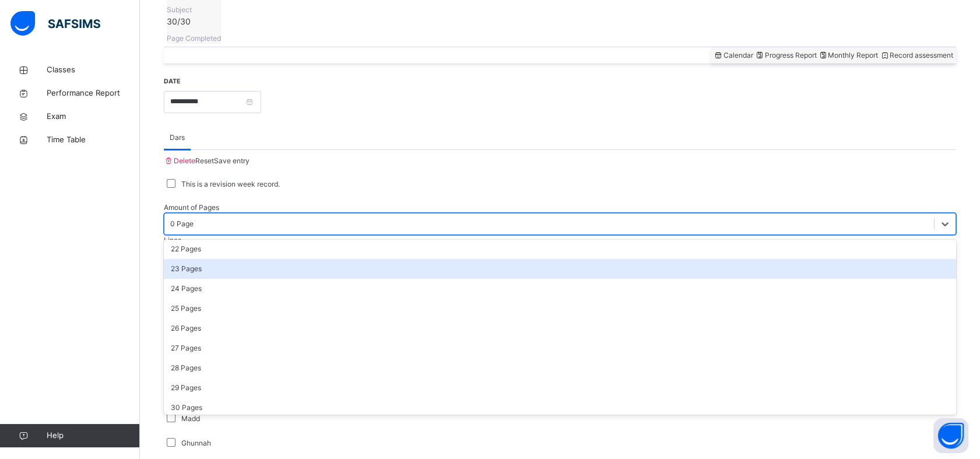
click at [194, 219] on div "0 Page" at bounding box center [181, 224] width 23 height 10
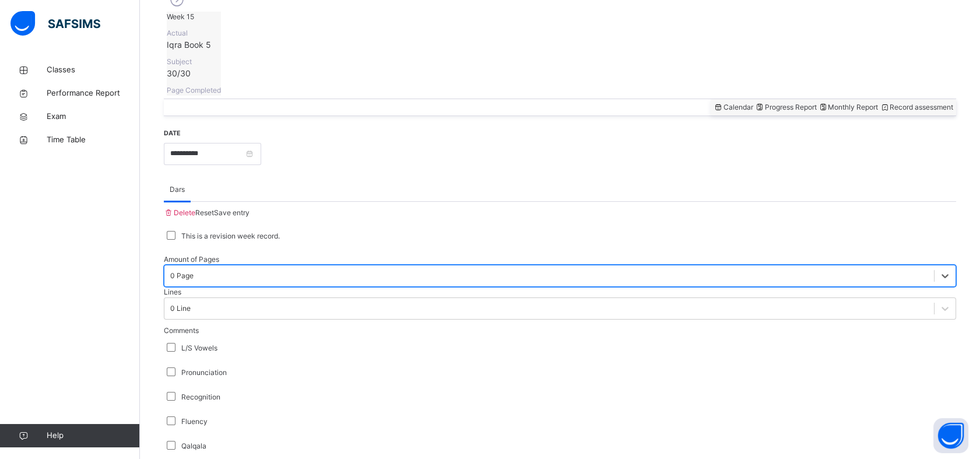
scroll to position [382, 0]
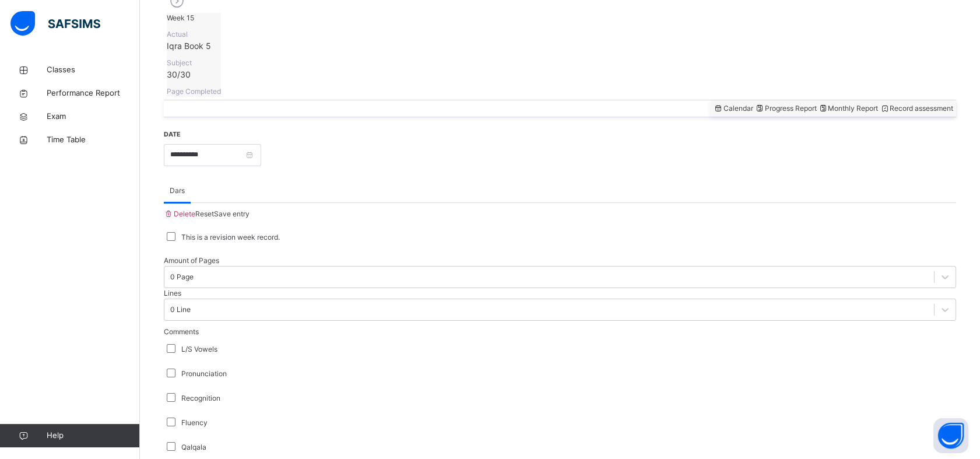
click at [271, 232] on label "This is a revision week record." at bounding box center [230, 237] width 99 height 10
click at [240, 226] on div "This is a revision week record." at bounding box center [560, 237] width 792 height 24
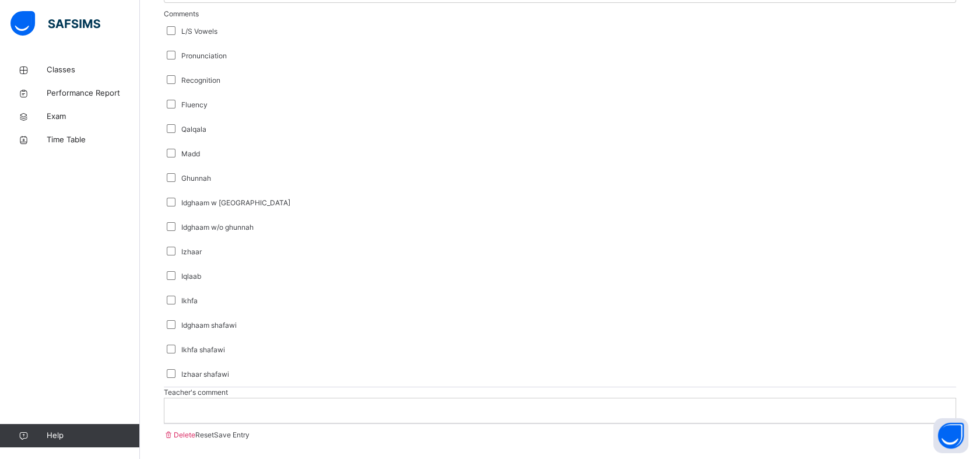
scroll to position [786, 0]
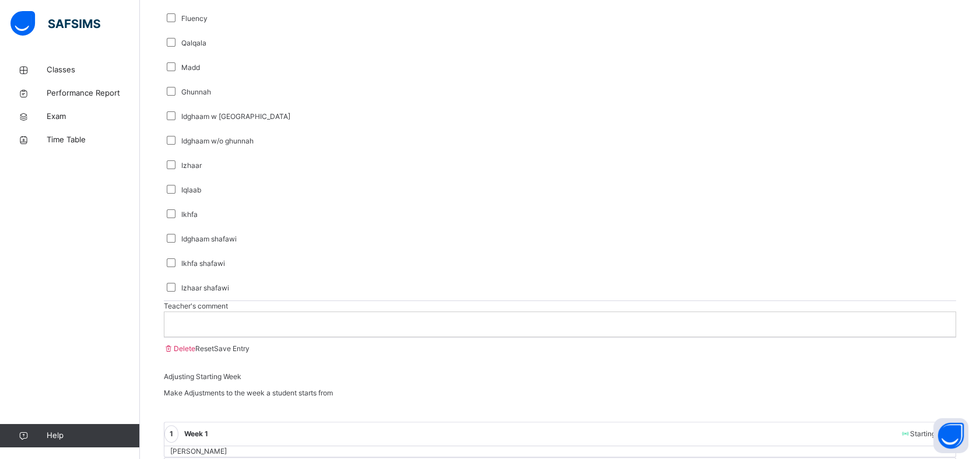
click at [195, 329] on p at bounding box center [560, 324] width 774 height 10
click at [250, 353] on span "Save Entry" at bounding box center [232, 348] width 36 height 9
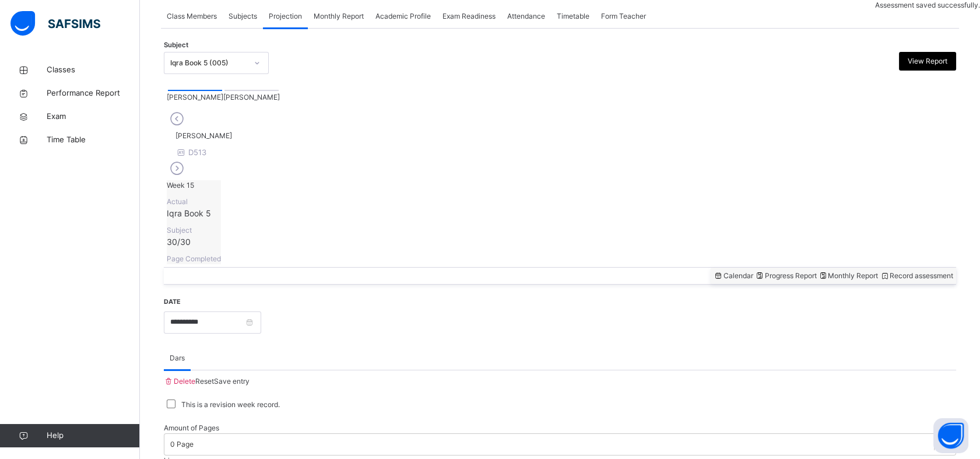
scroll to position [216, 0]
click at [187, 159] on icon at bounding box center [177, 167] width 20 height 17
click at [177, 127] on icon at bounding box center [177, 117] width 20 height 17
click at [168, 65] on div "Iqra Book 5 (005)" at bounding box center [205, 62] width 82 height 18
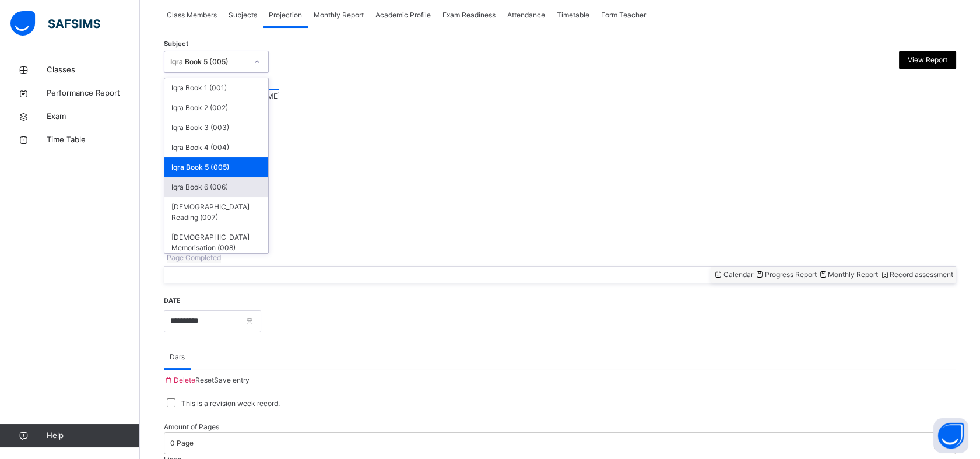
click at [196, 185] on div "Iqra Book 6 (006)" at bounding box center [216, 187] width 104 height 20
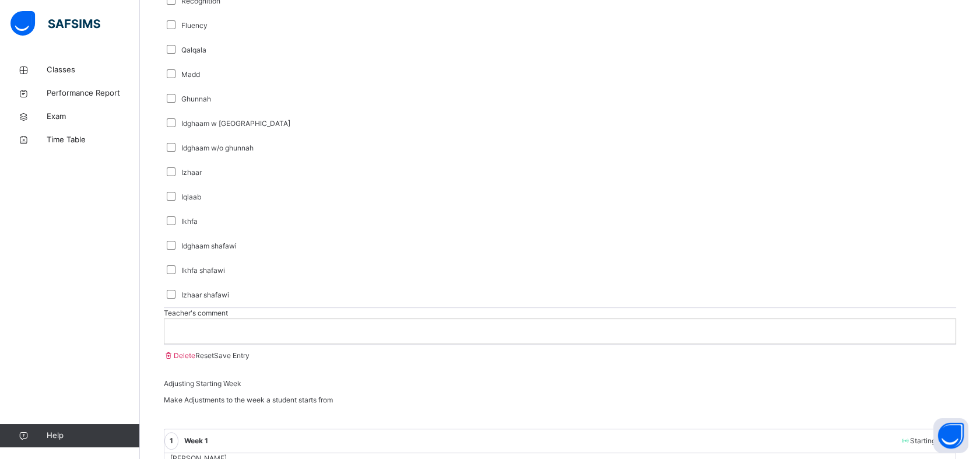
scroll to position [786, 0]
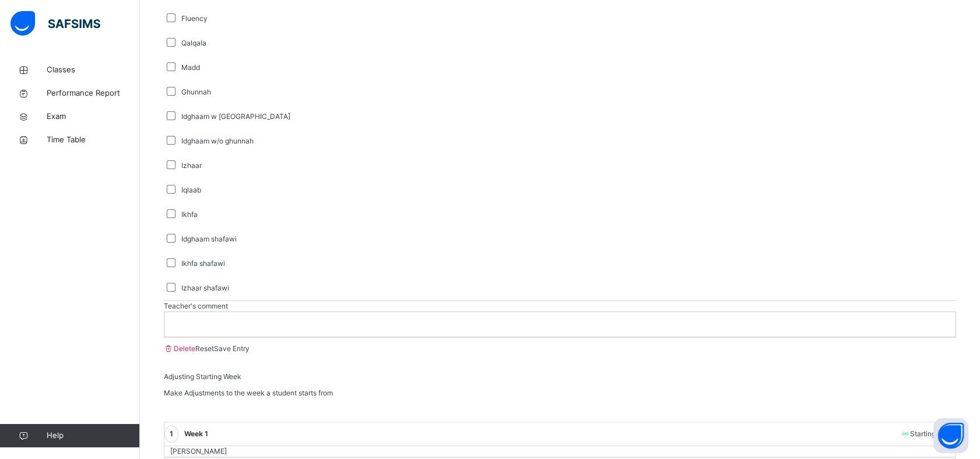
click at [275, 329] on p at bounding box center [560, 324] width 774 height 10
click at [250, 353] on span "Save Entry" at bounding box center [232, 348] width 36 height 9
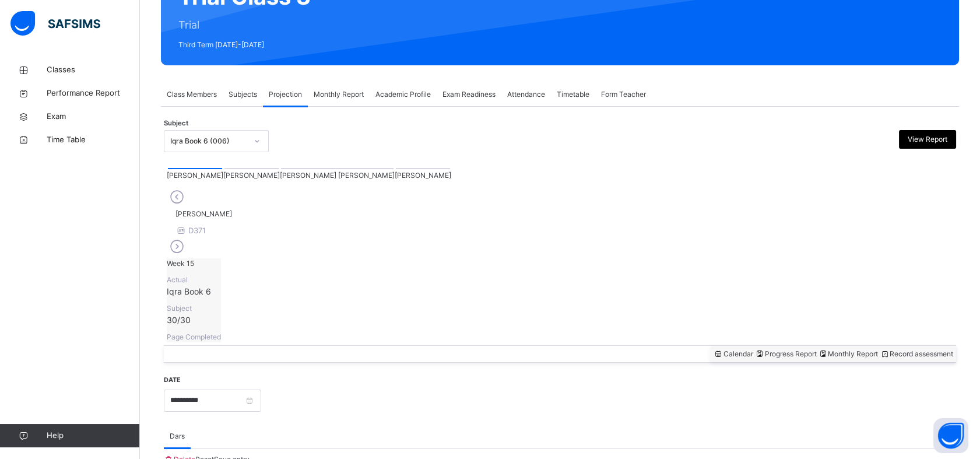
scroll to position [138, 0]
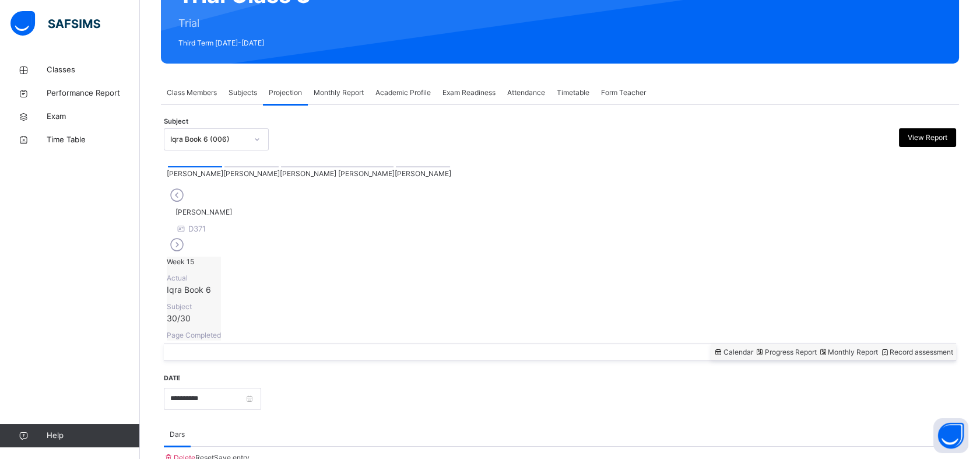
click at [224, 167] on div at bounding box center [251, 166] width 54 height 1
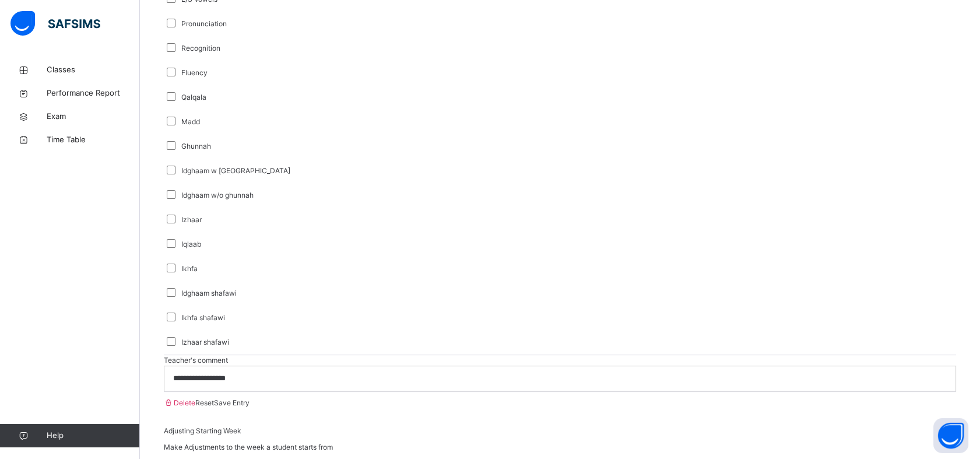
scroll to position [786, 0]
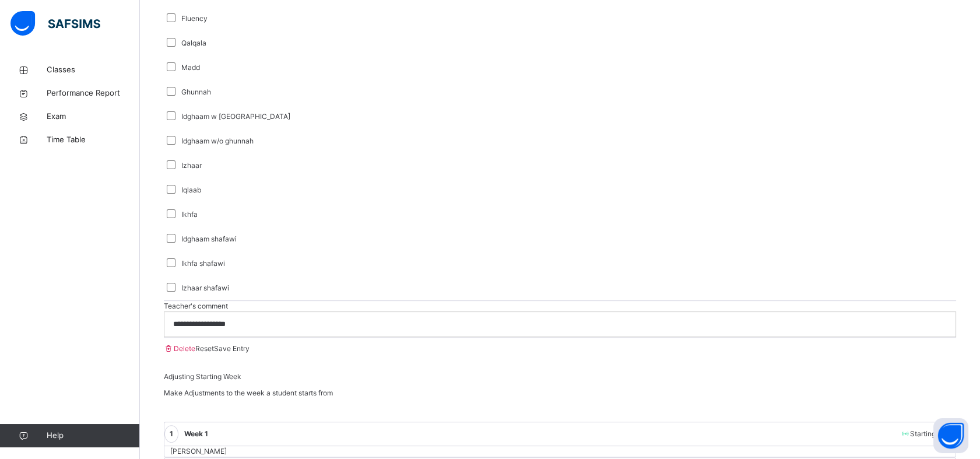
click at [250, 353] on span "Save Entry" at bounding box center [232, 348] width 36 height 9
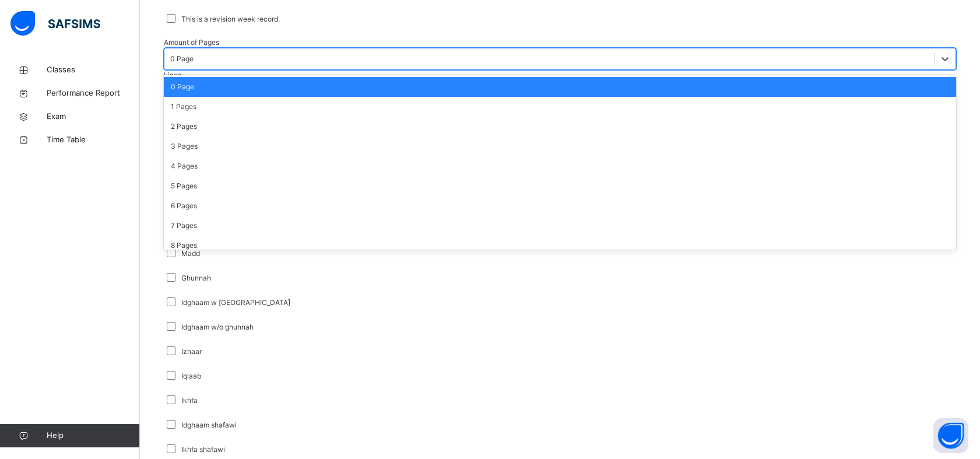
click at [194, 54] on div "0 Page" at bounding box center [181, 59] width 23 height 10
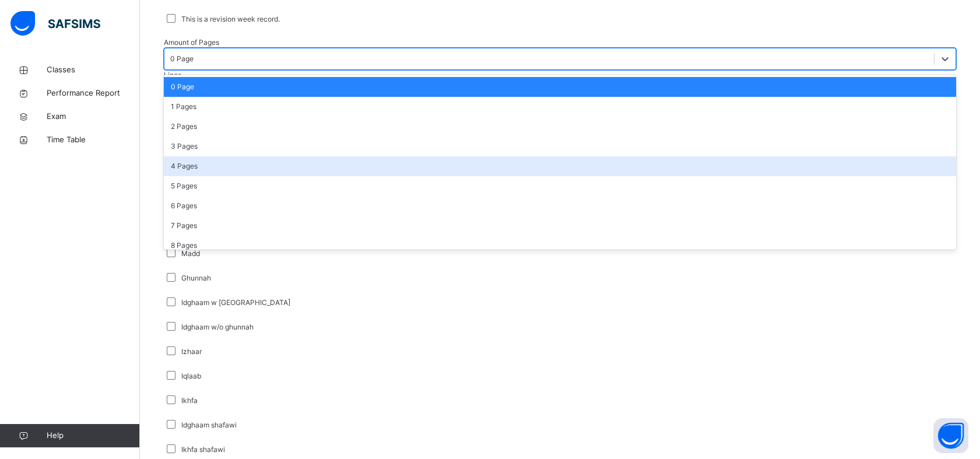
click at [224, 156] on div "4 Pages" at bounding box center [560, 166] width 792 height 20
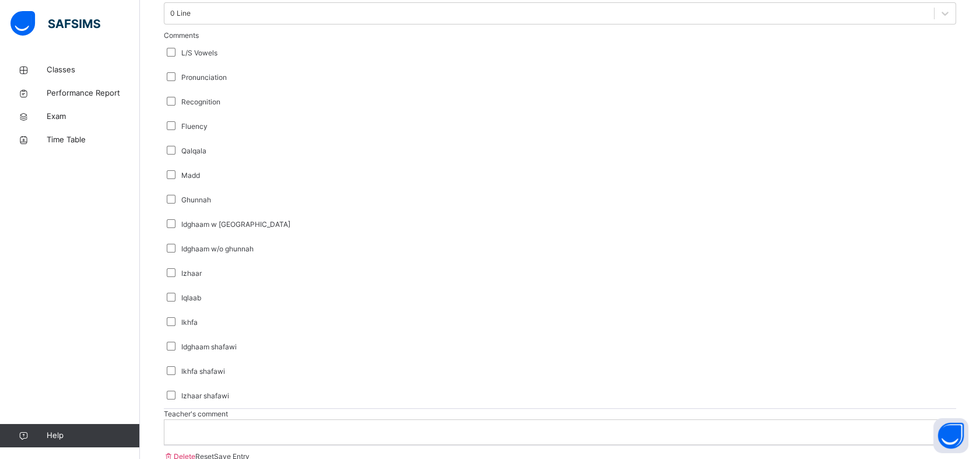
scroll to position [786, 0]
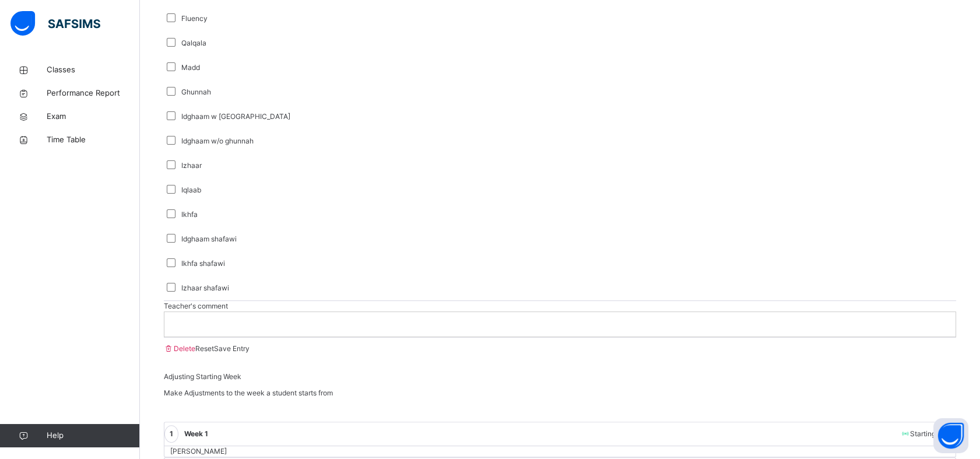
click at [242, 329] on p at bounding box center [560, 324] width 774 height 10
click at [250, 353] on span "Save Entry" at bounding box center [232, 348] width 36 height 9
